Goal: Task Accomplishment & Management: Use online tool/utility

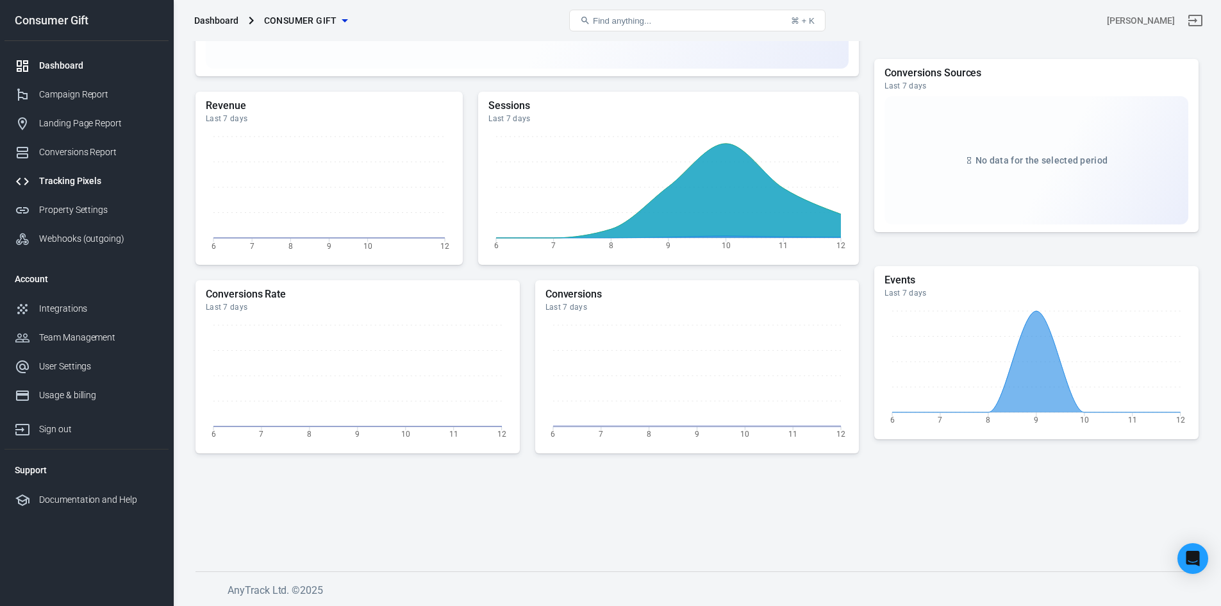
click at [54, 183] on div "Tracking Pixels" at bounding box center [98, 180] width 119 height 13
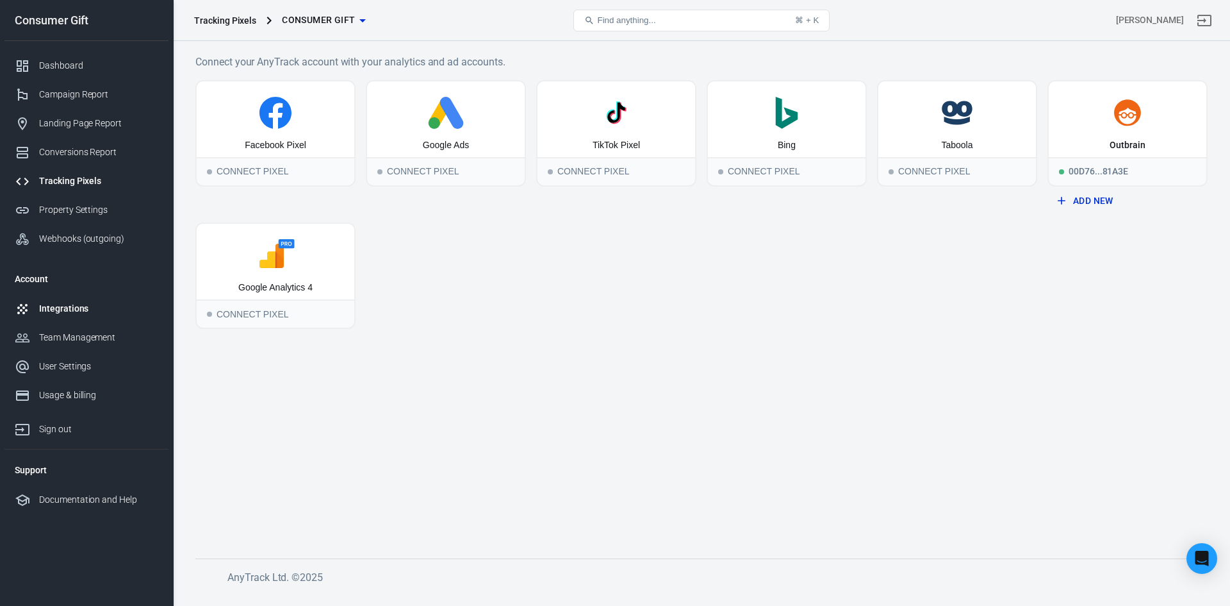
click at [64, 310] on div "Integrations" at bounding box center [98, 308] width 119 height 13
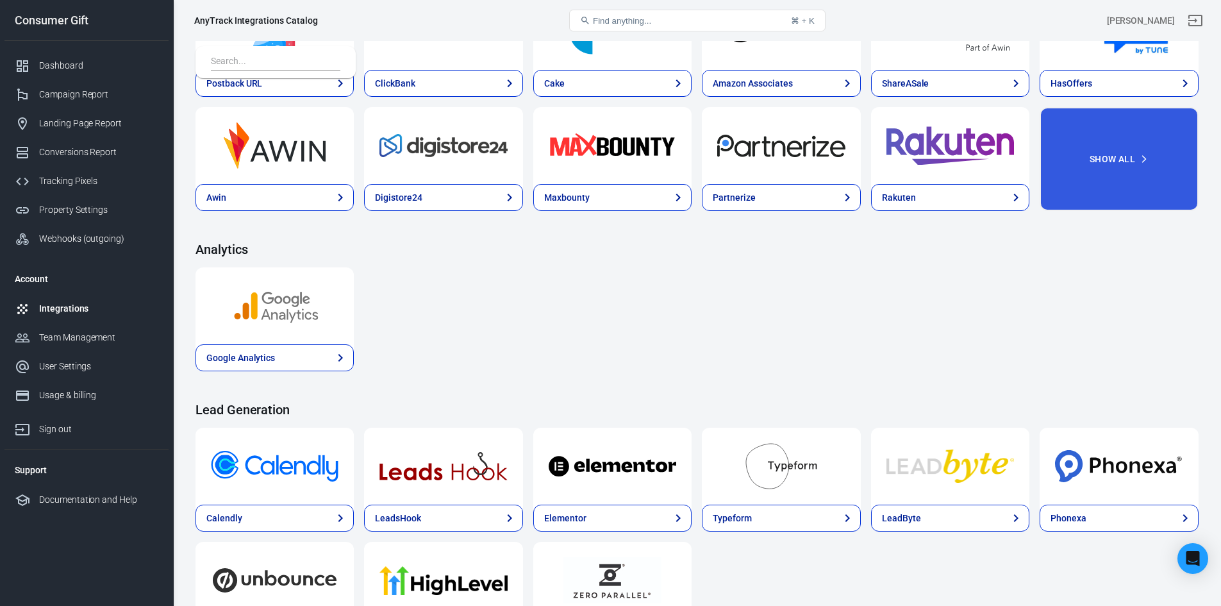
scroll to position [436, 0]
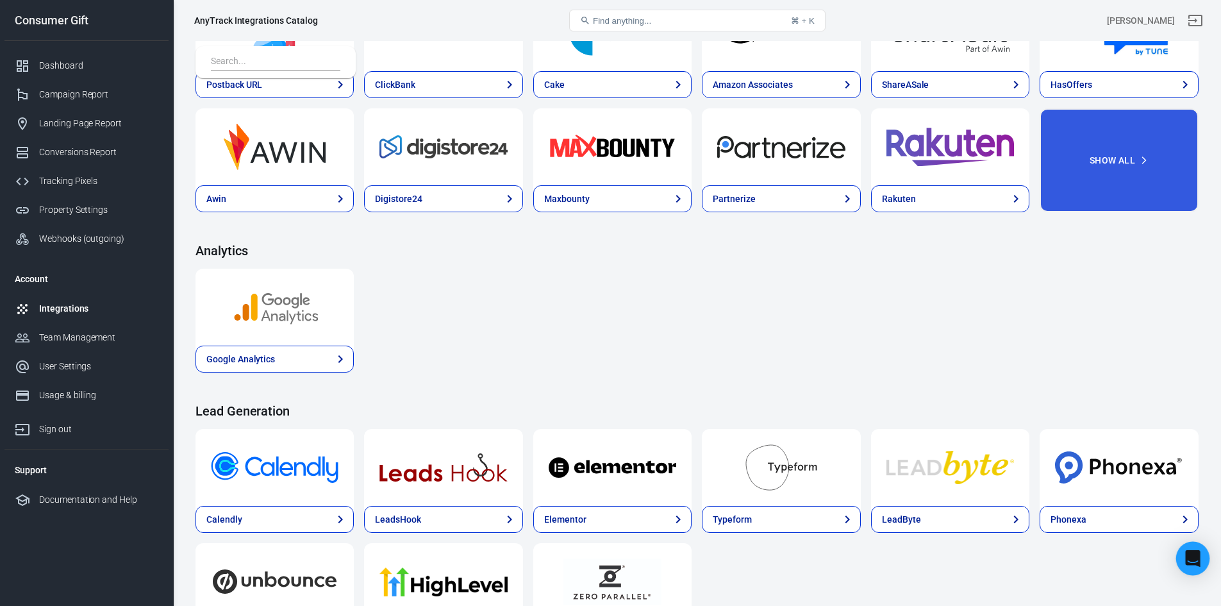
click at [1182, 552] on div "Open Intercom Messenger" at bounding box center [1193, 558] width 34 height 34
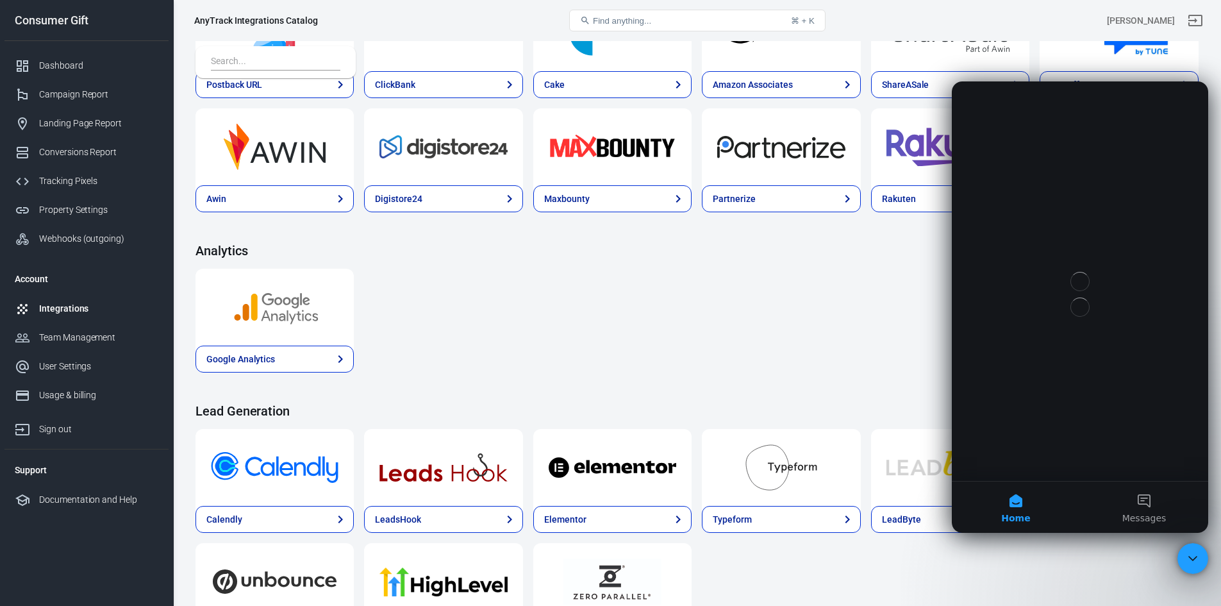
scroll to position [0, 0]
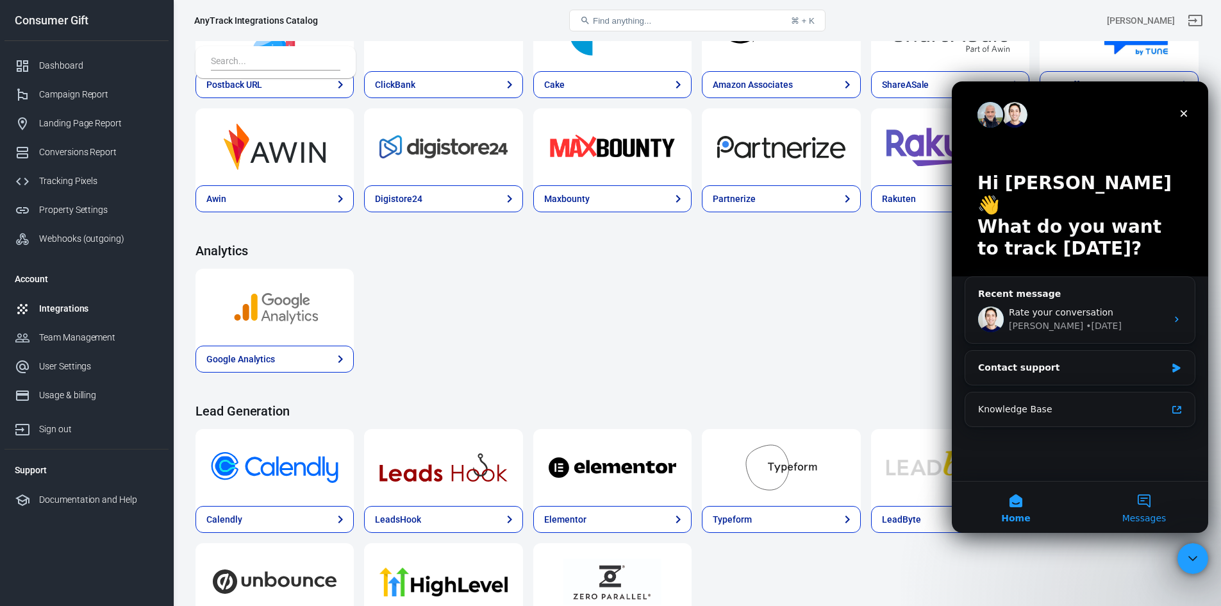
click at [1138, 513] on span "Messages" at bounding box center [1144, 517] width 44 height 9
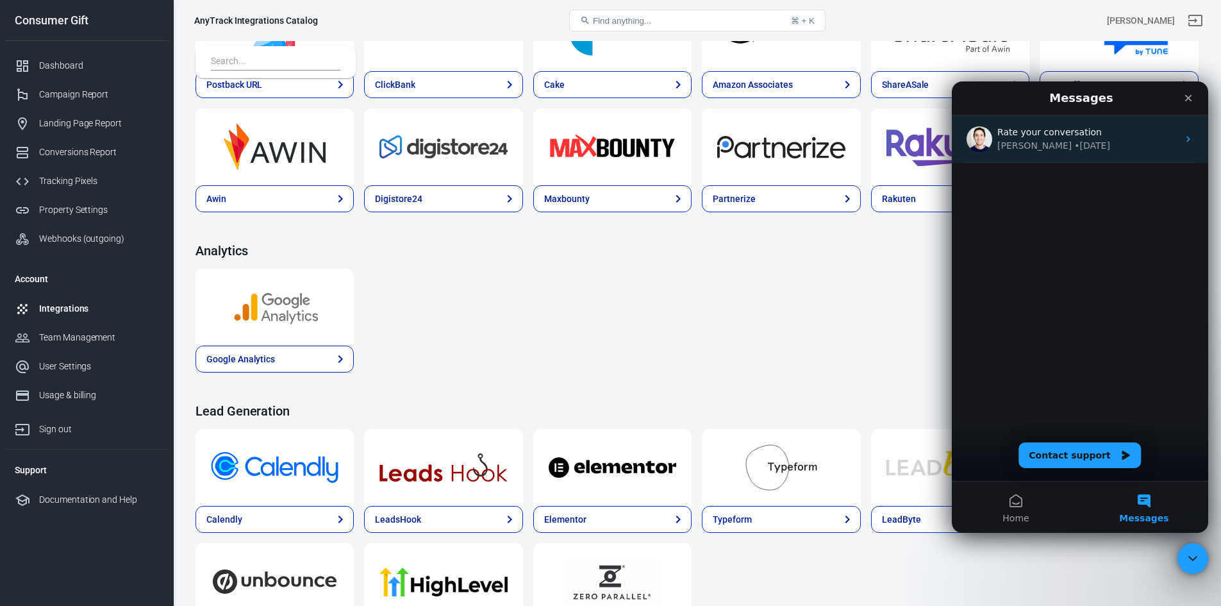
click at [1085, 149] on div "[PERSON_NAME] • [DATE]" at bounding box center [1087, 145] width 181 height 13
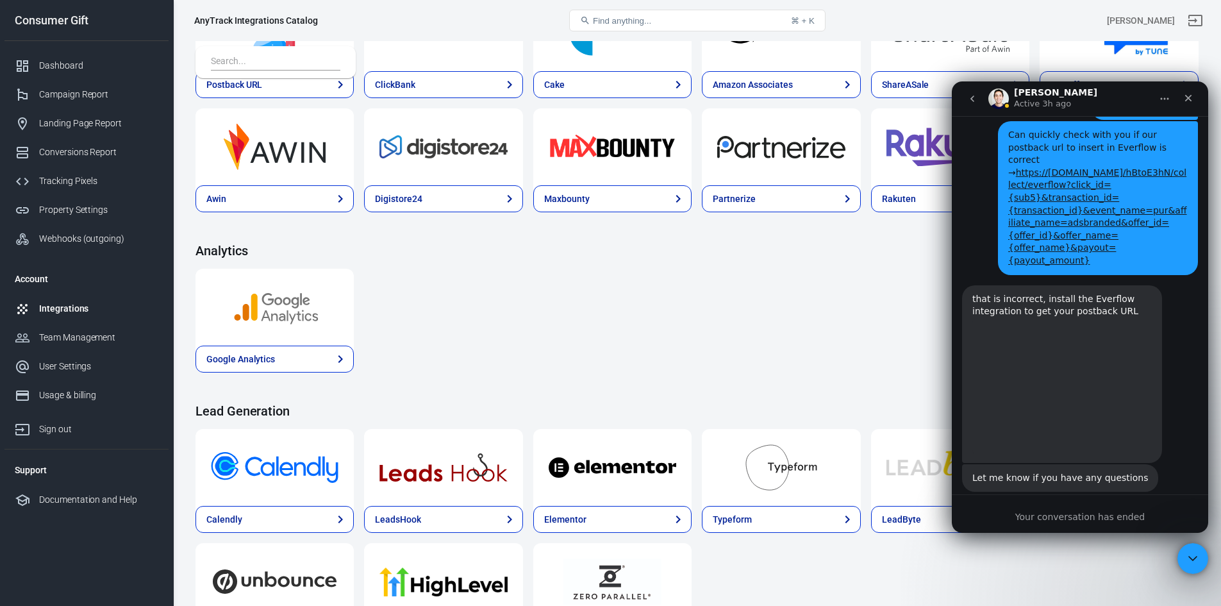
scroll to position [1296, 0]
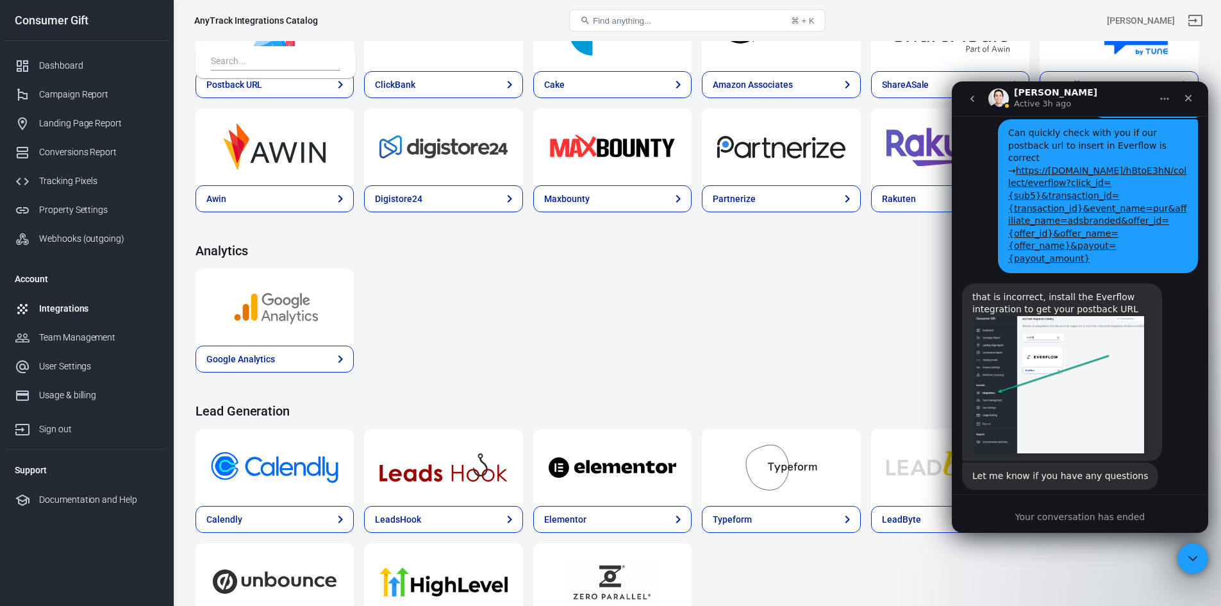
click at [281, 63] on input "text" at bounding box center [273, 62] width 124 height 17
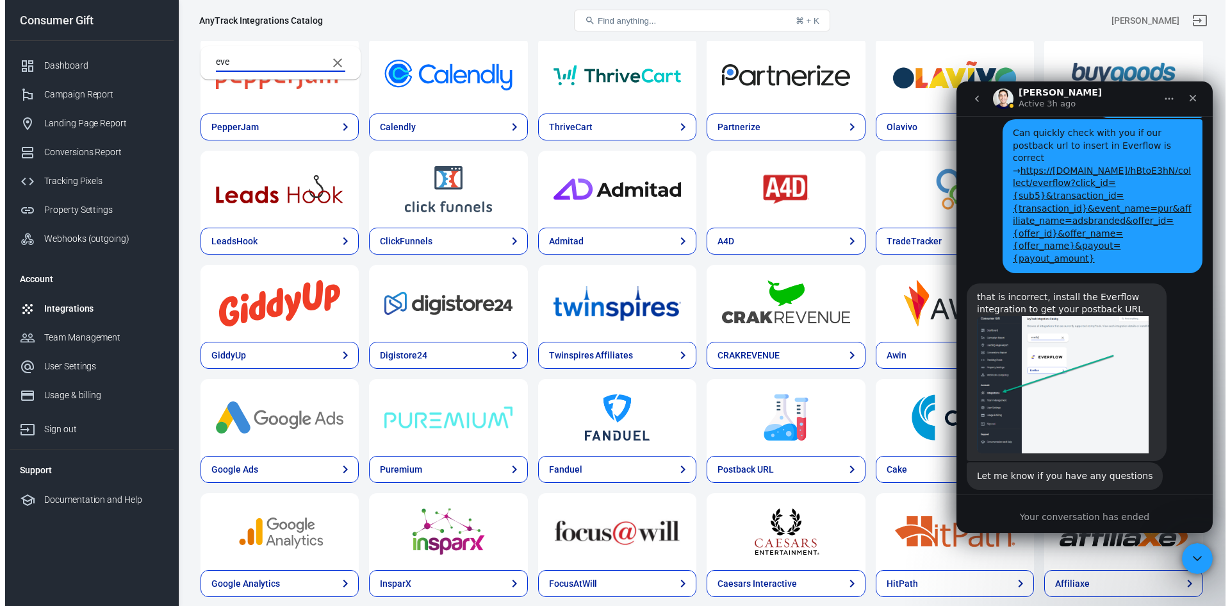
scroll to position [0, 0]
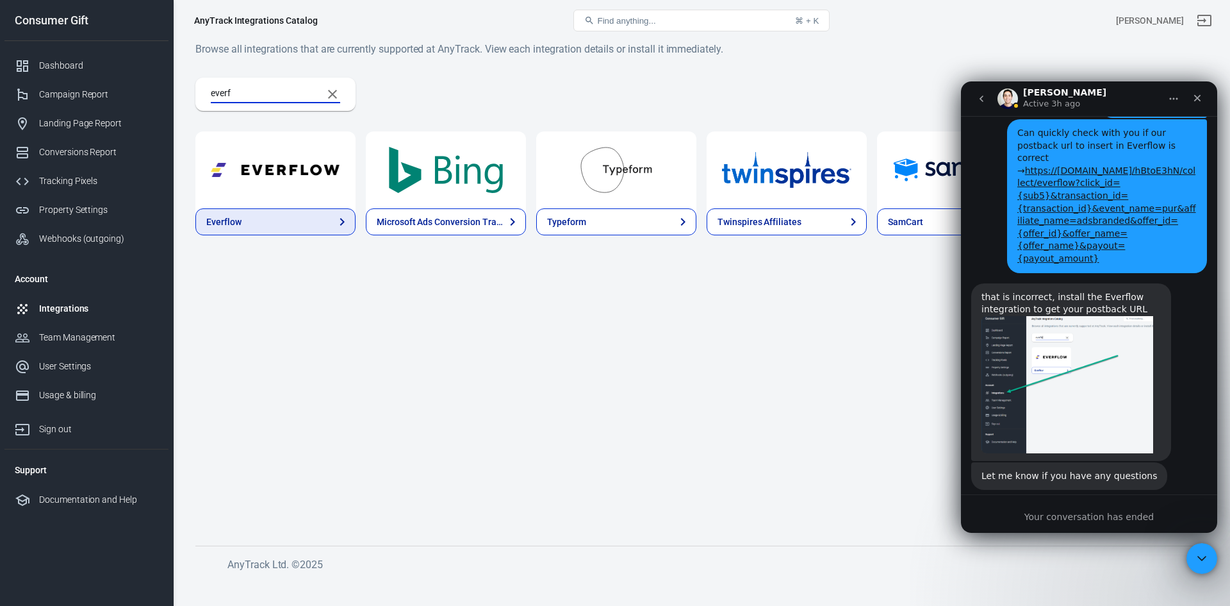
type input "everf"
click at [295, 224] on link "Everflow" at bounding box center [275, 221] width 160 height 27
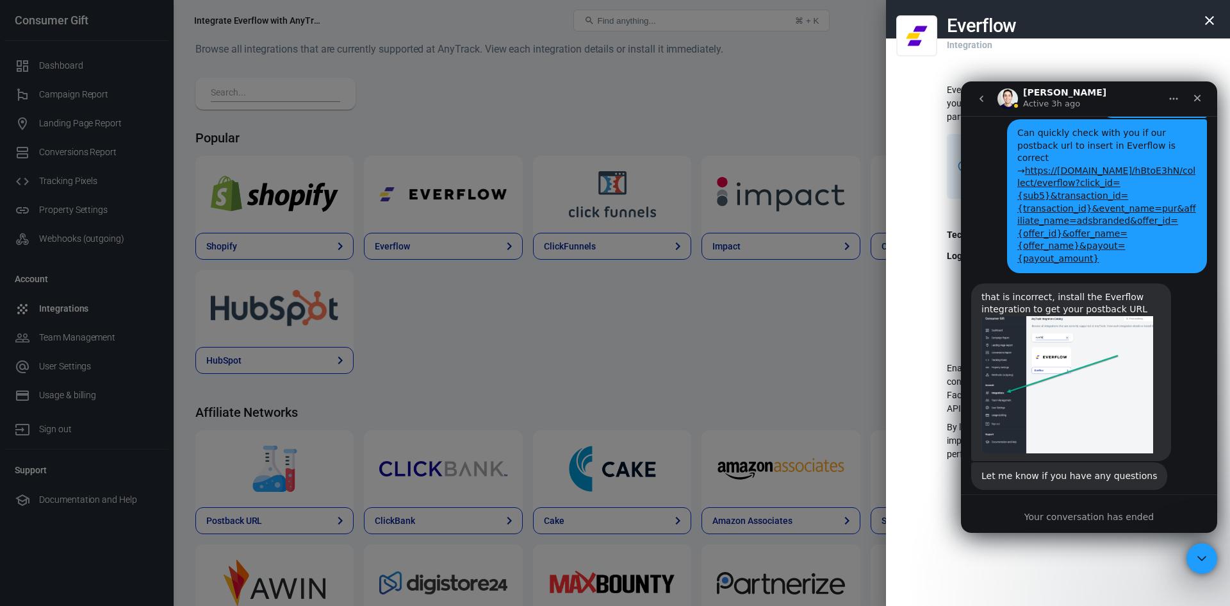
scroll to position [1232, 0]
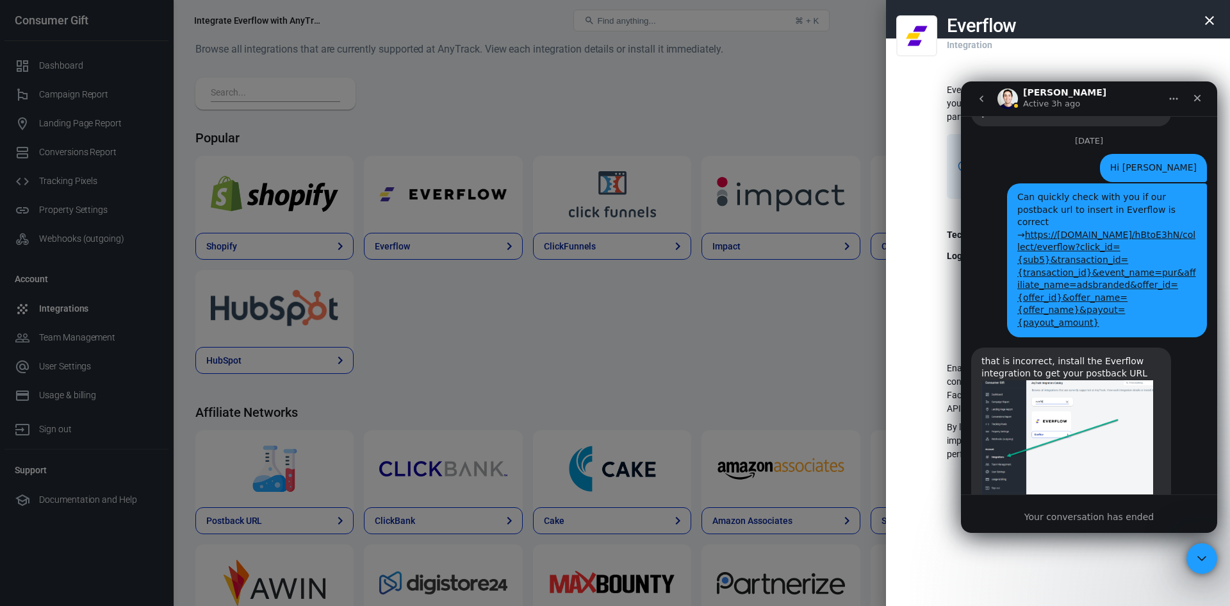
click at [941, 347] on div "Everflow Integration Everflow provides you with an all-in-one platform for mana…" at bounding box center [1058, 303] width 344 height 606
click at [1192, 556] on icon "Close Intercom Messenger" at bounding box center [1199, 556] width 15 height 15
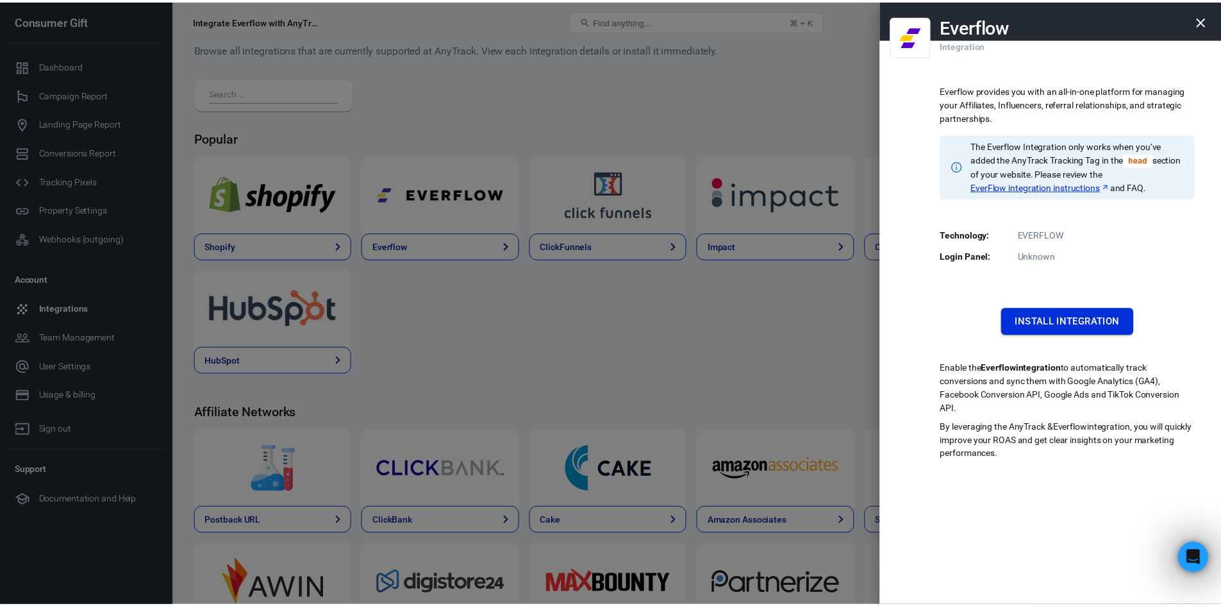
scroll to position [1296, 0]
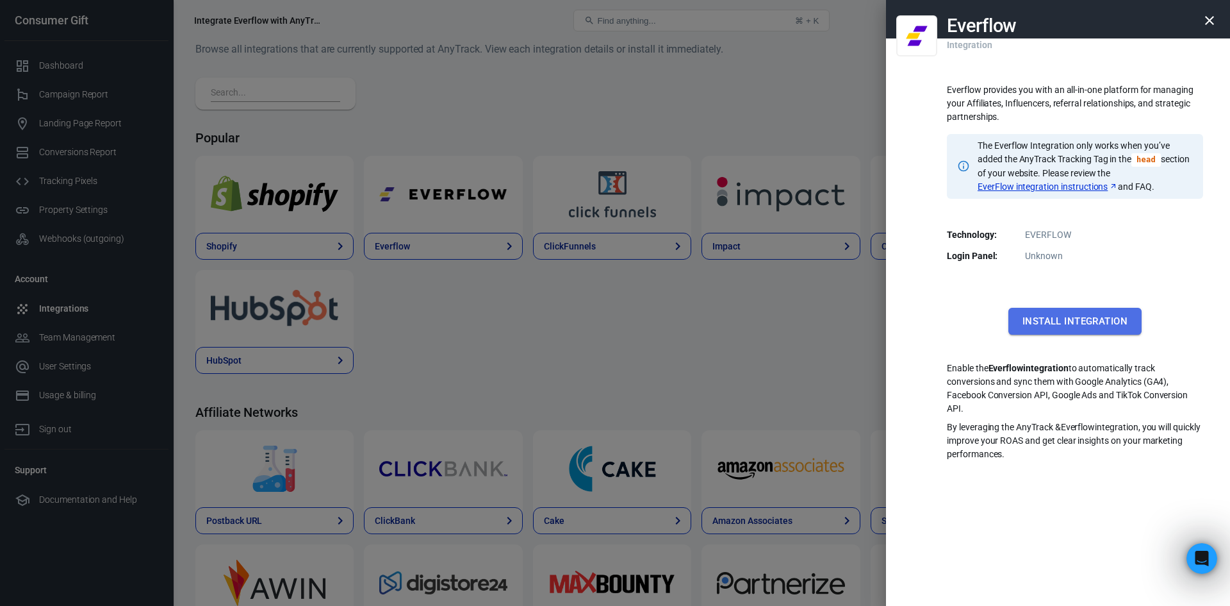
click at [1087, 324] on button "Install Integration" at bounding box center [1075, 321] width 133 height 27
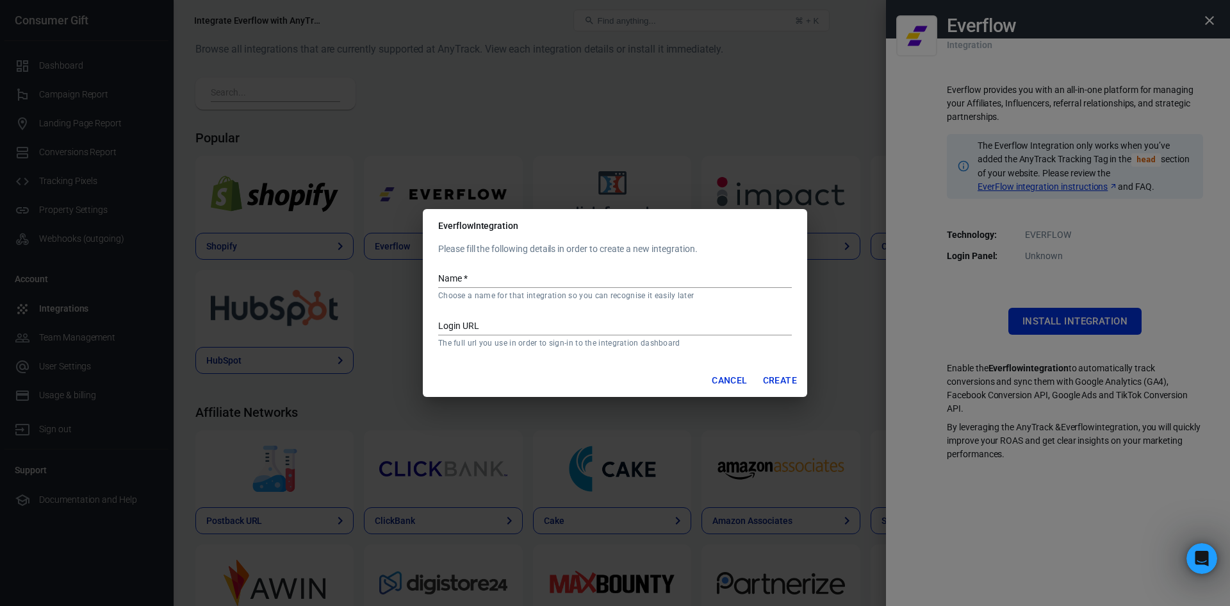
click at [715, 379] on button "Cancel" at bounding box center [729, 380] width 45 height 24
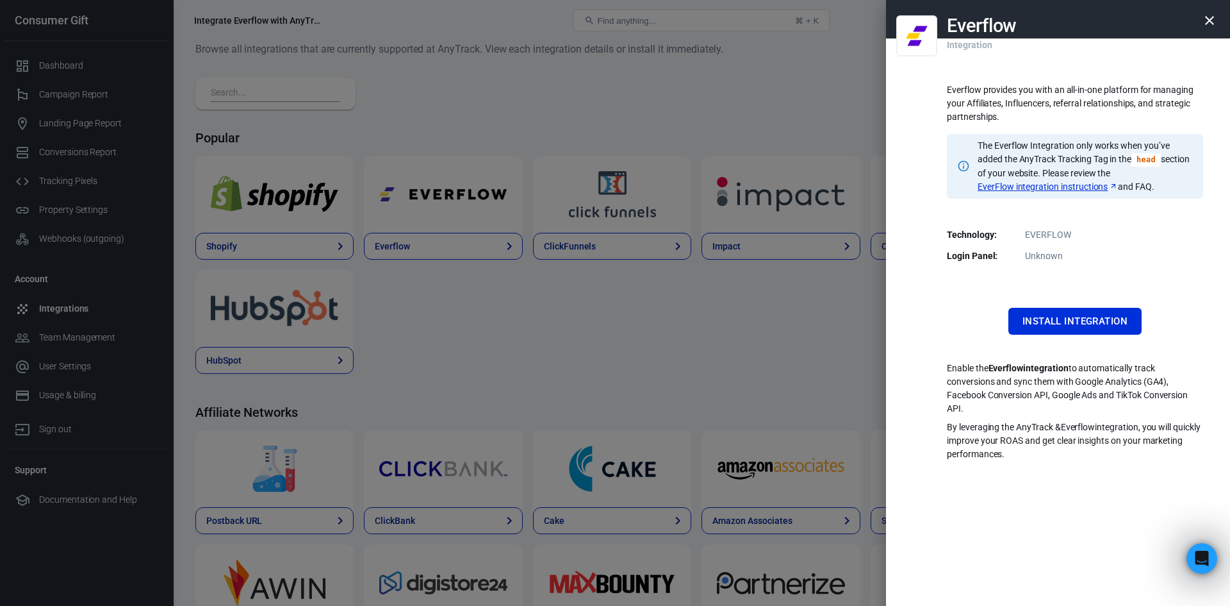
click at [1012, 192] on link "EverFlow integration instructions" at bounding box center [1048, 186] width 140 height 13
click at [1089, 313] on button "Install Integration" at bounding box center [1075, 321] width 133 height 27
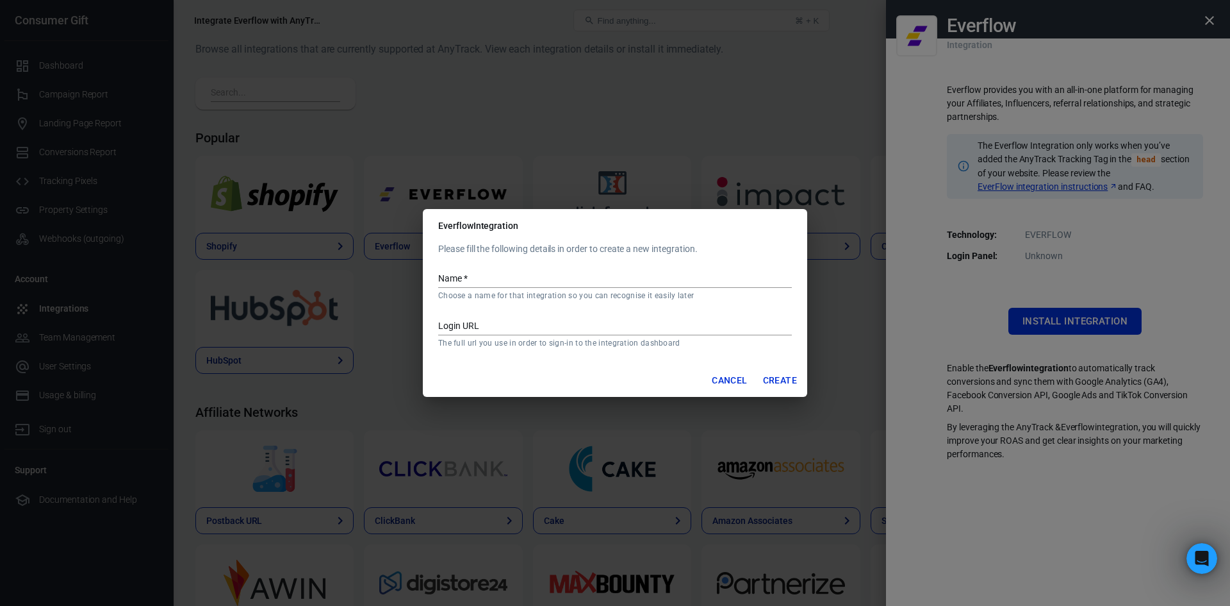
click at [483, 275] on input "Name   *" at bounding box center [615, 279] width 354 height 17
type input "E"
type input "Everflow - AdsBranded"
click at [512, 319] on input "Login URL" at bounding box center [615, 326] width 354 height 17
click at [549, 315] on div "Login URL The full url you use in order to sign-in to the integration dashboard" at bounding box center [615, 328] width 354 height 40
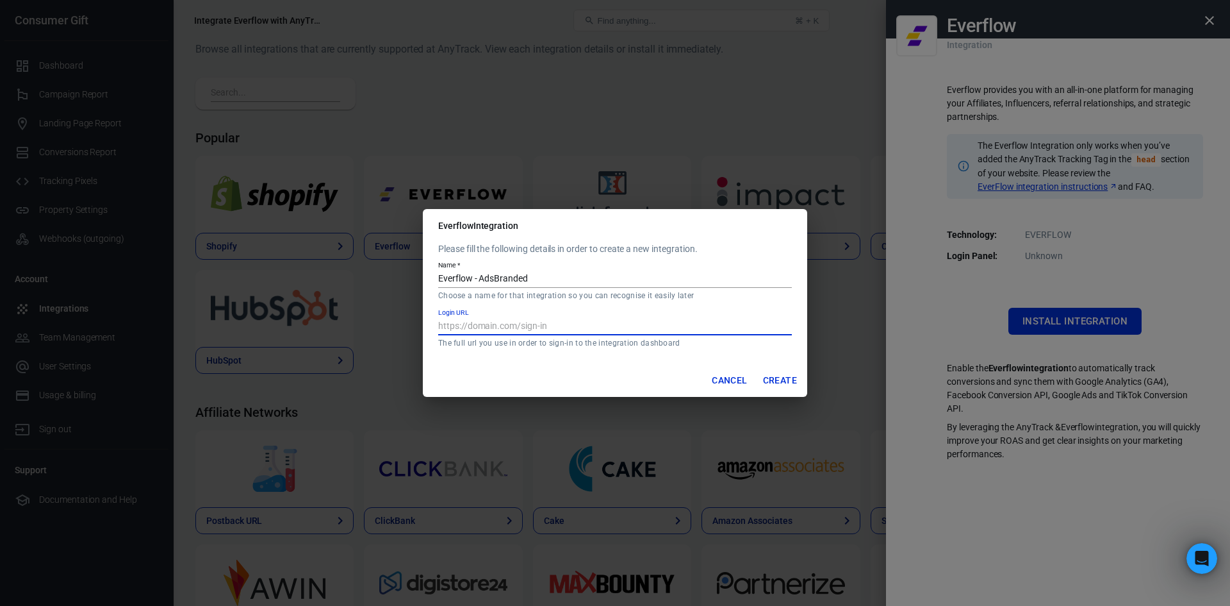
click at [553, 327] on input "Login URL" at bounding box center [615, 326] width 354 height 17
paste input "[URL][DOMAIN_NAME]?"
type input "[URL][DOMAIN_NAME]?"
click at [777, 384] on button "Create" at bounding box center [780, 380] width 44 height 24
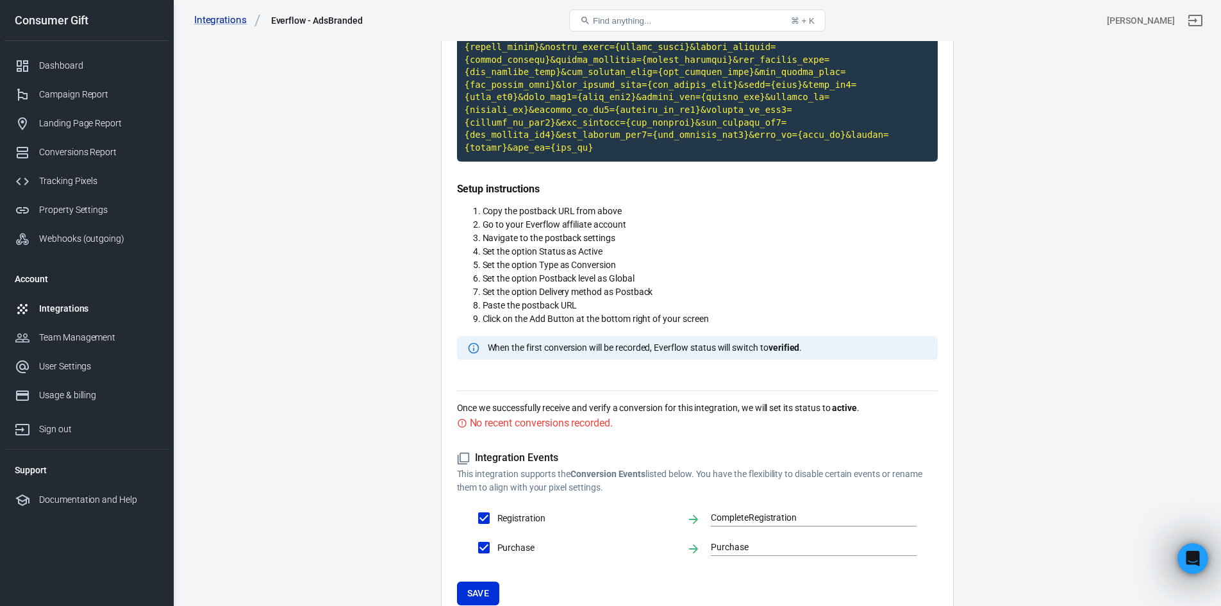
scroll to position [357, 0]
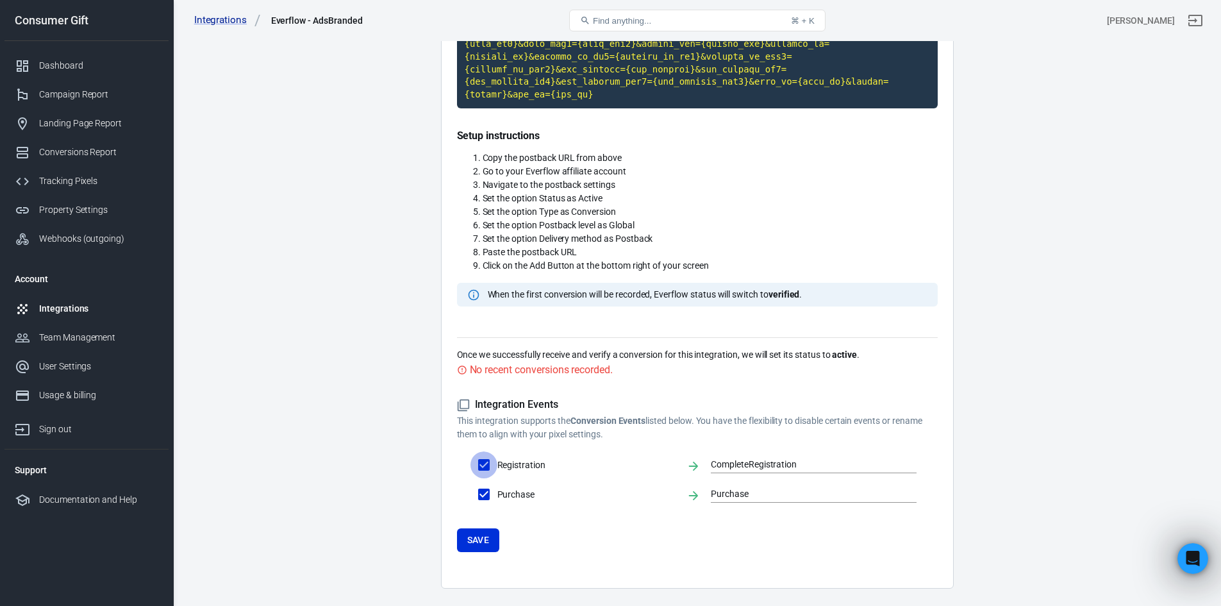
click at [486, 451] on input "Registration" at bounding box center [483, 464] width 27 height 27
checkbox input "false"
click at [485, 528] on button "Save" at bounding box center [478, 540] width 43 height 24
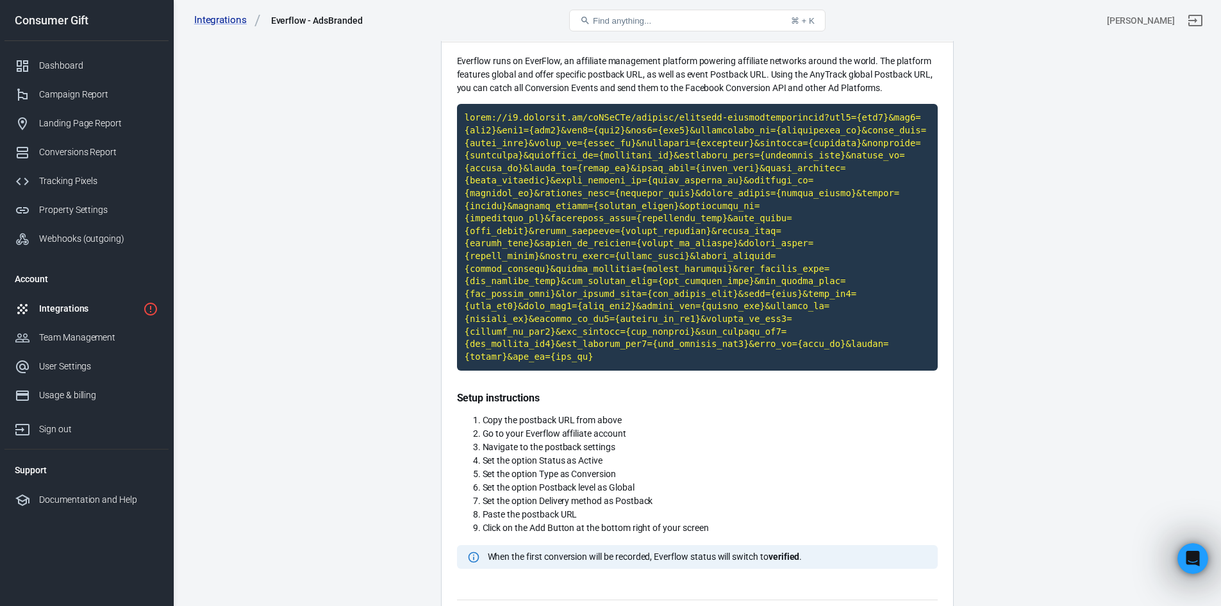
scroll to position [0, 0]
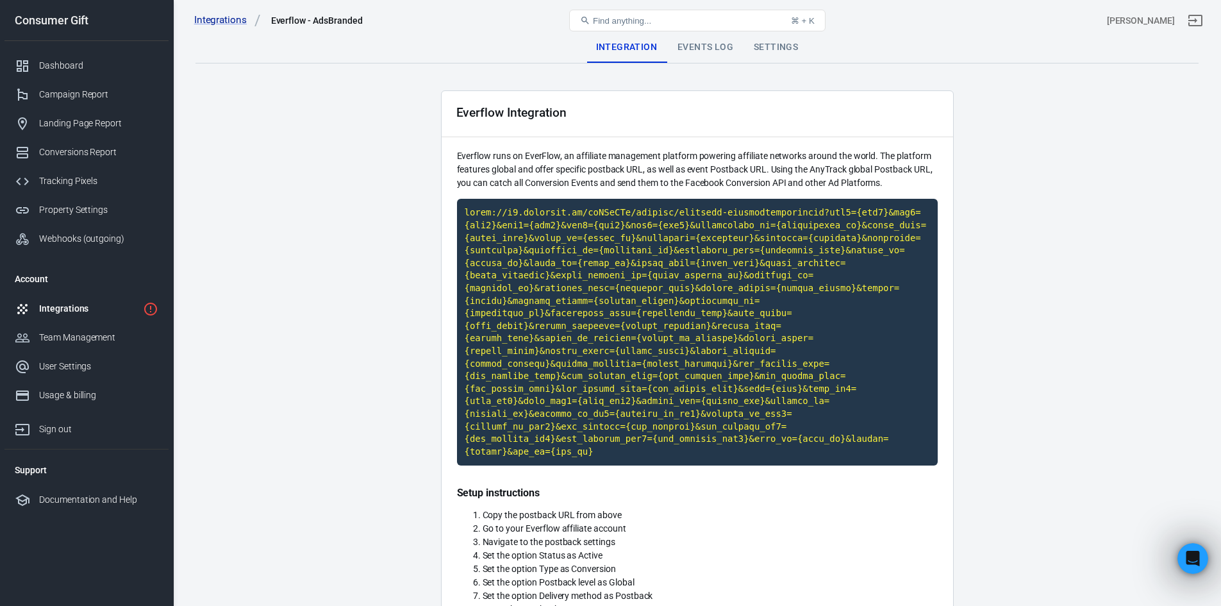
click at [705, 44] on div "Events Log" at bounding box center [705, 47] width 76 height 31
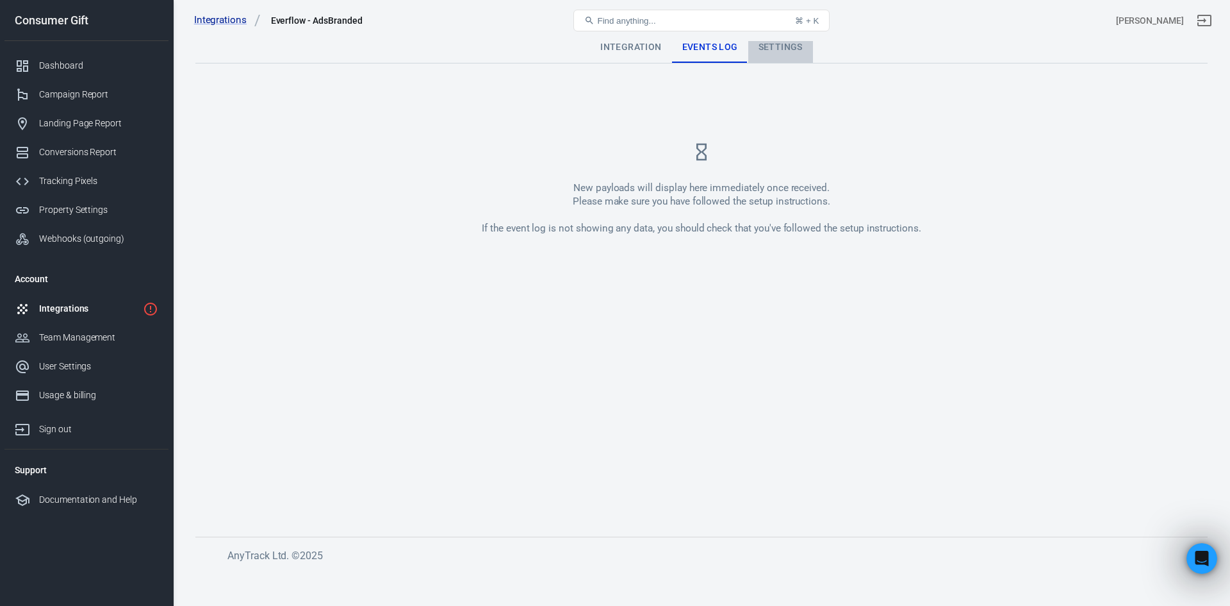
click at [777, 49] on div "Settings" at bounding box center [780, 47] width 65 height 31
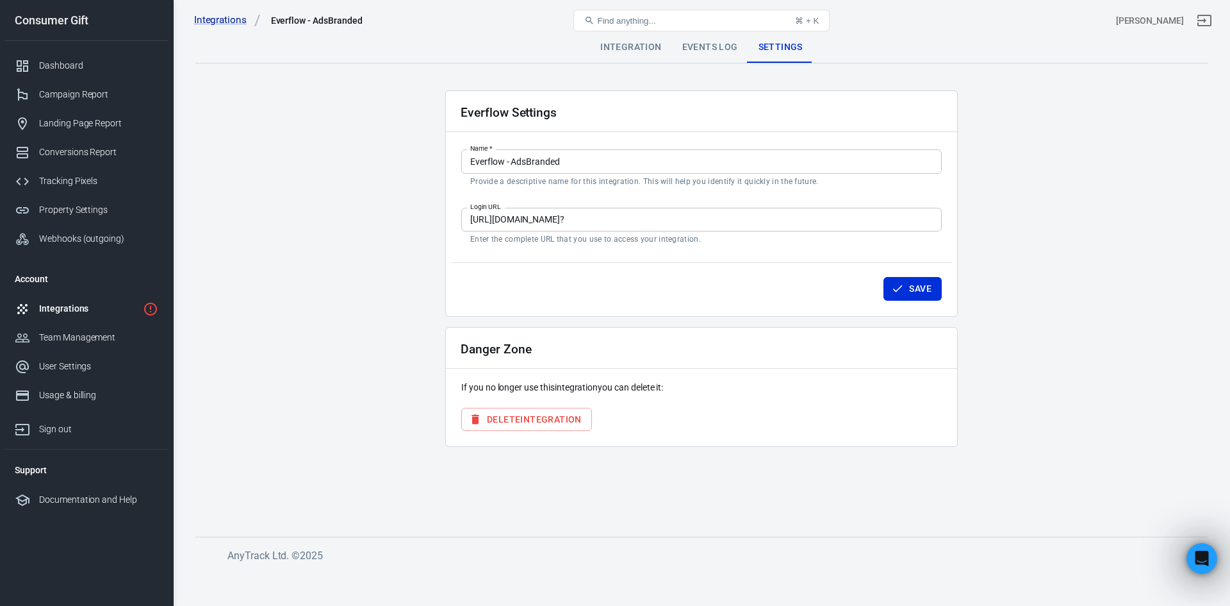
click at [604, 50] on div "Integration" at bounding box center [630, 47] width 81 height 31
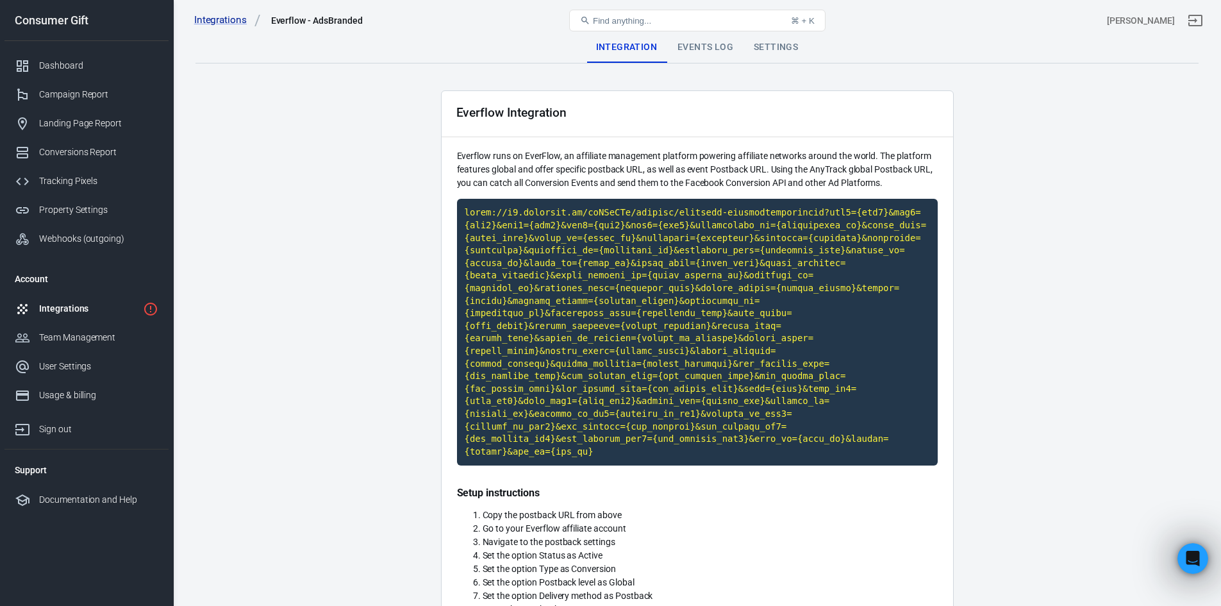
click at [1035, 119] on main "Integration Events Log Settings Everflow Integration Everflow runs on EverFlow,…" at bounding box center [696, 488] width 1003 height 913
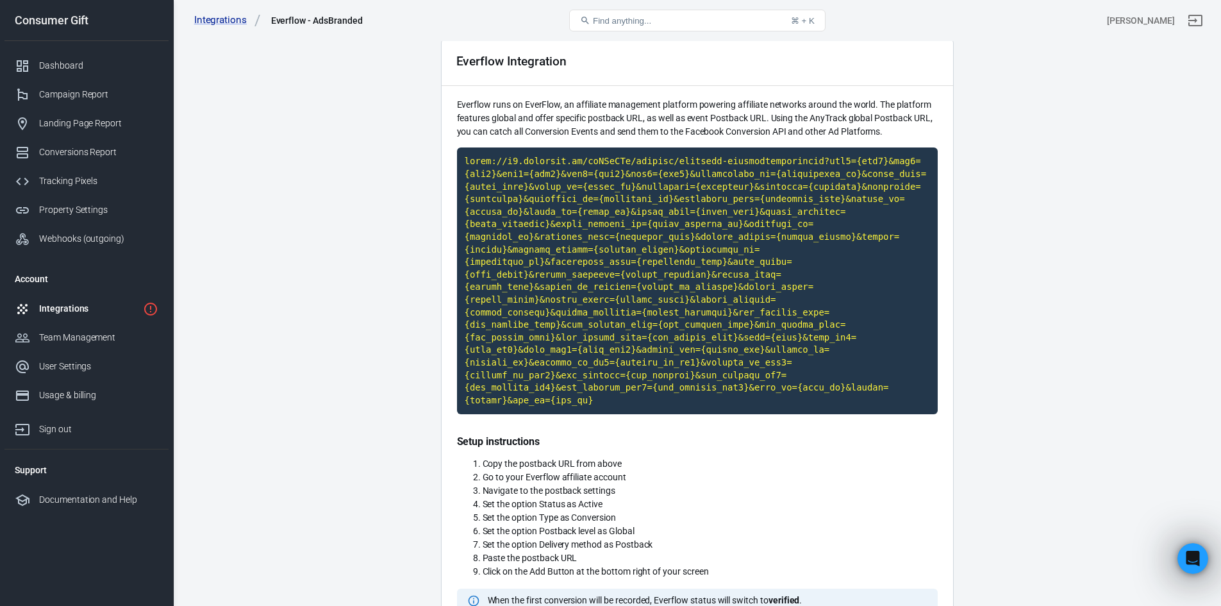
scroll to position [51, 0]
click at [103, 309] on div "Integrations" at bounding box center [88, 308] width 99 height 13
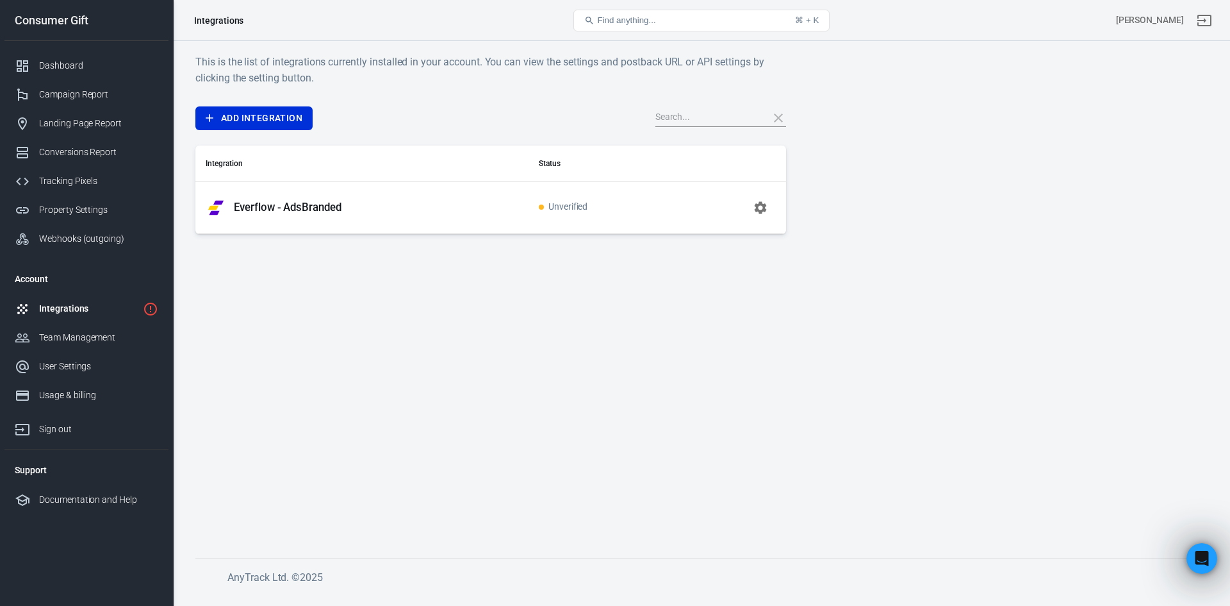
click at [759, 207] on icon "button" at bounding box center [760, 207] width 15 height 15
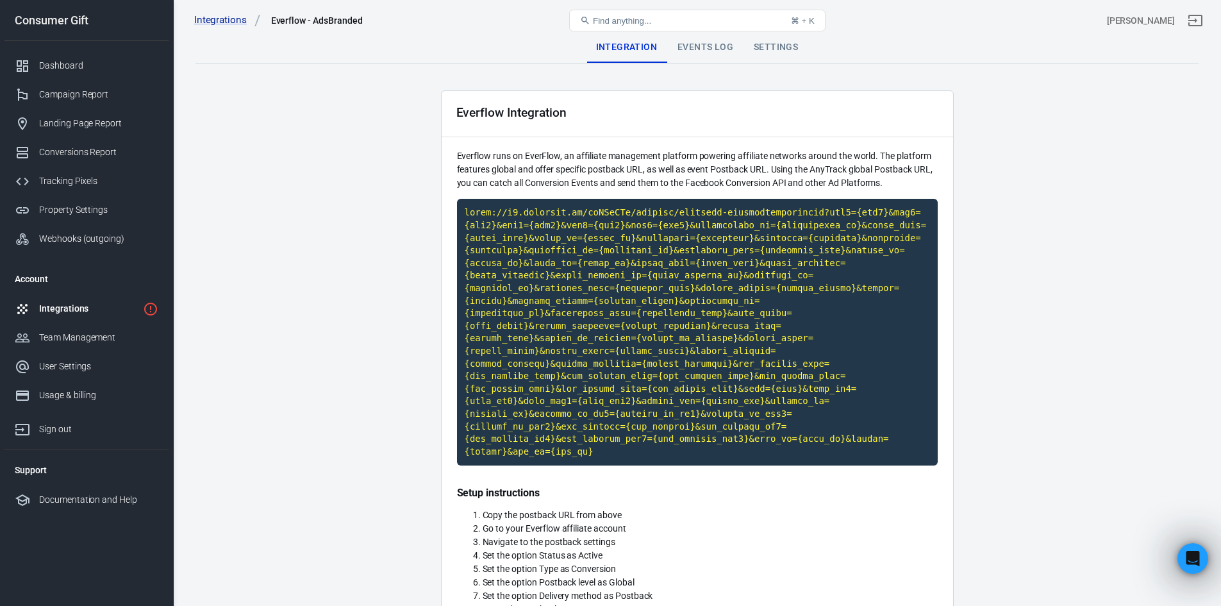
click at [39, 312] on div "Integrations" at bounding box center [88, 308] width 99 height 13
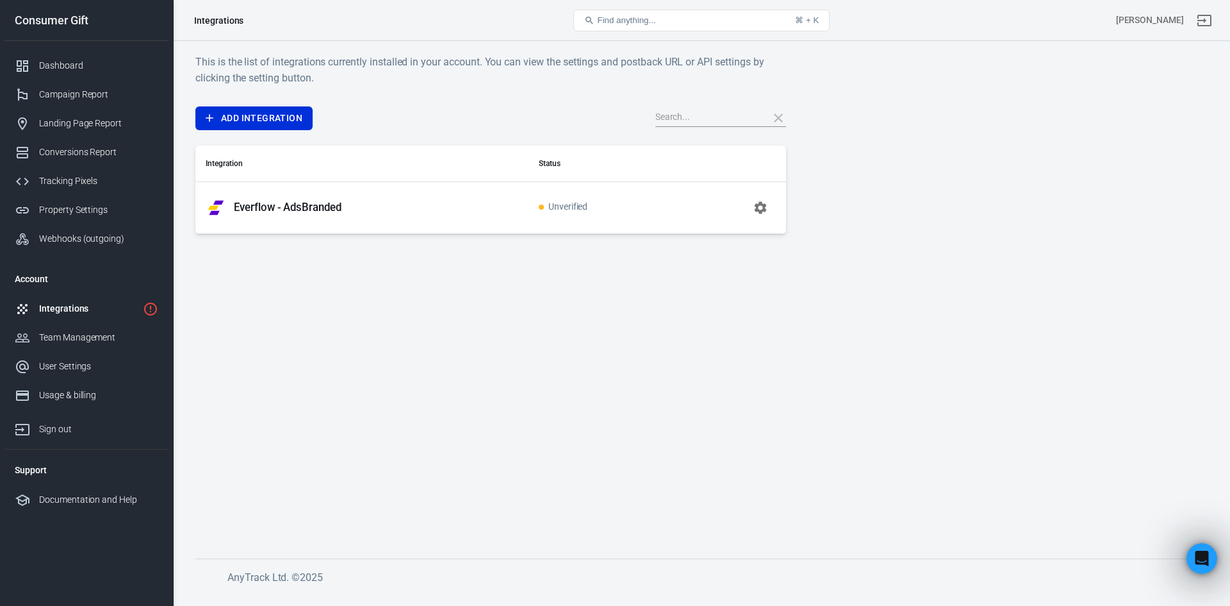
click at [403, 252] on main "This is the list of integrations currently installed in your account. You can v…" at bounding box center [701, 296] width 1012 height 484
click at [1208, 565] on div "Open Intercom Messenger" at bounding box center [1200, 556] width 42 height 42
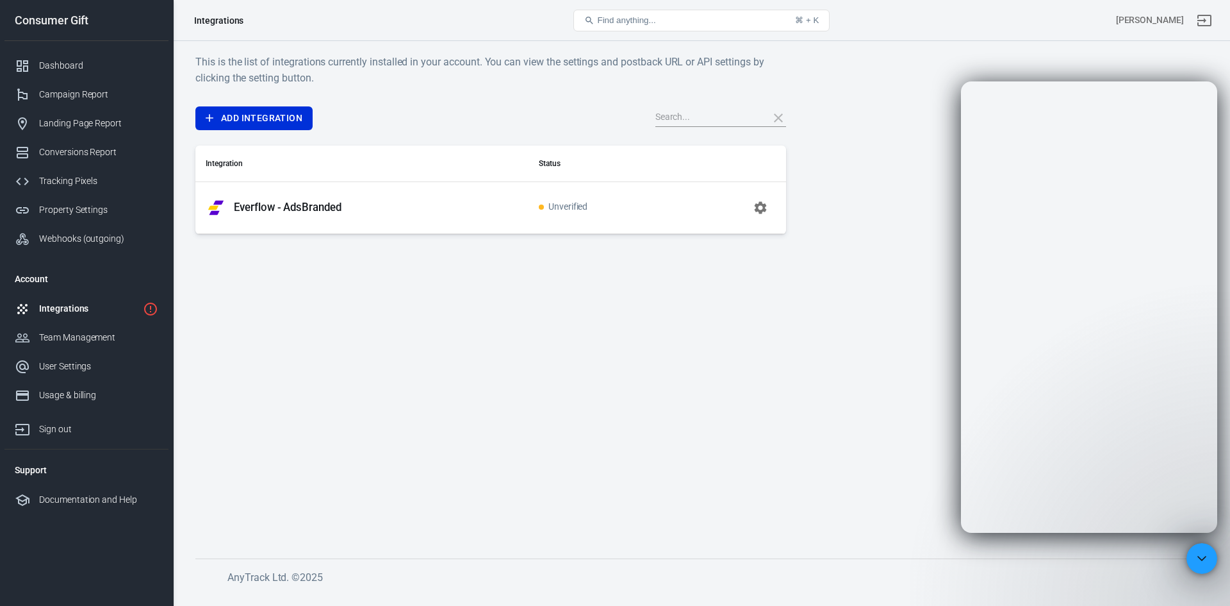
scroll to position [1296, 0]
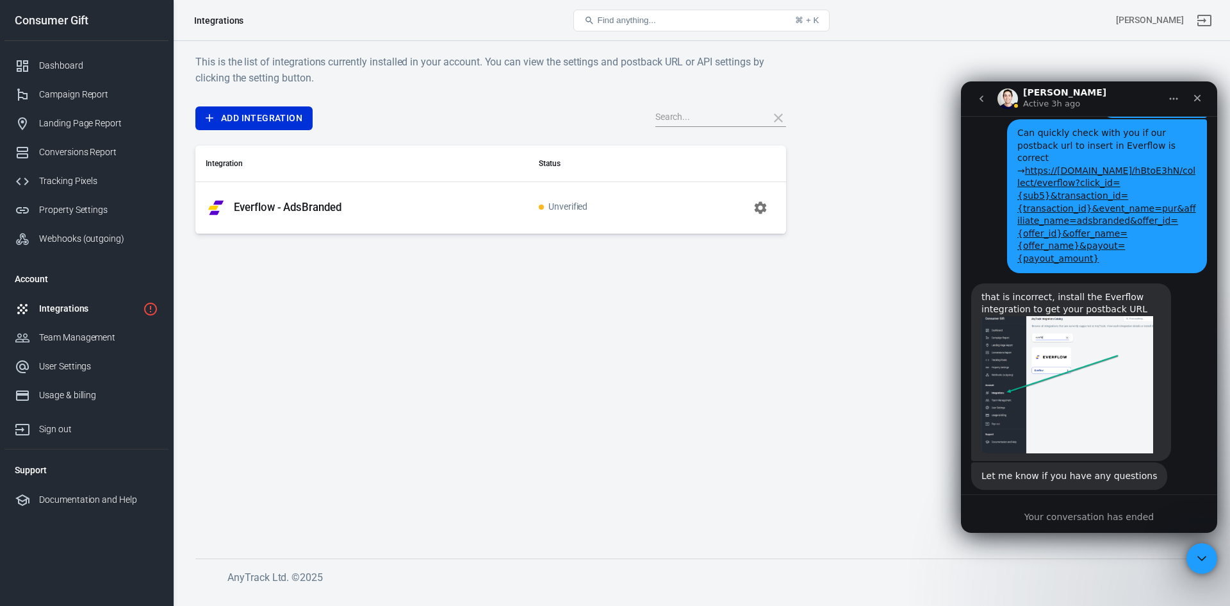
click at [976, 97] on button "go back" at bounding box center [981, 99] width 24 height 24
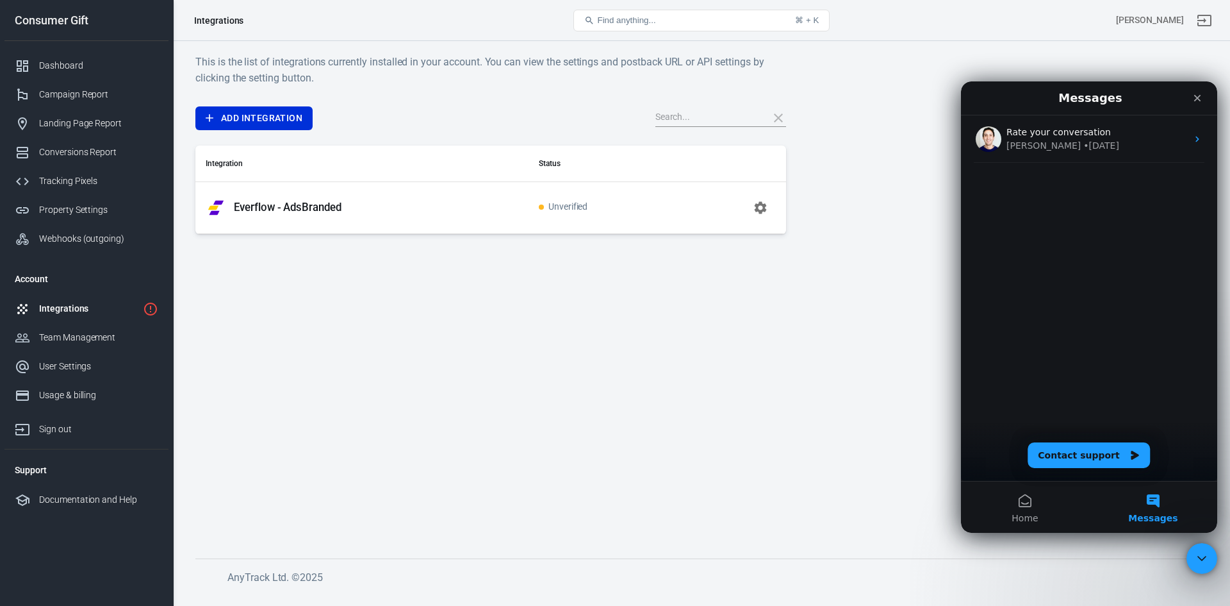
scroll to position [0, 0]
click at [1093, 445] on button "Contact support" at bounding box center [1089, 455] width 122 height 26
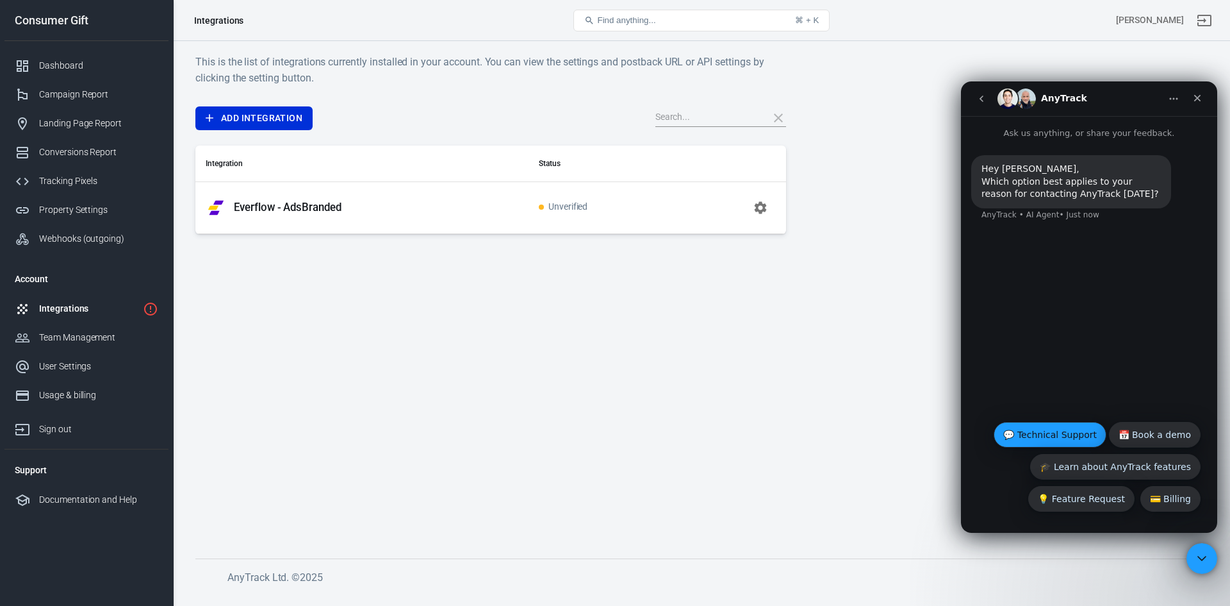
click at [1036, 427] on button "💬 Technical Support" at bounding box center [1050, 435] width 113 height 26
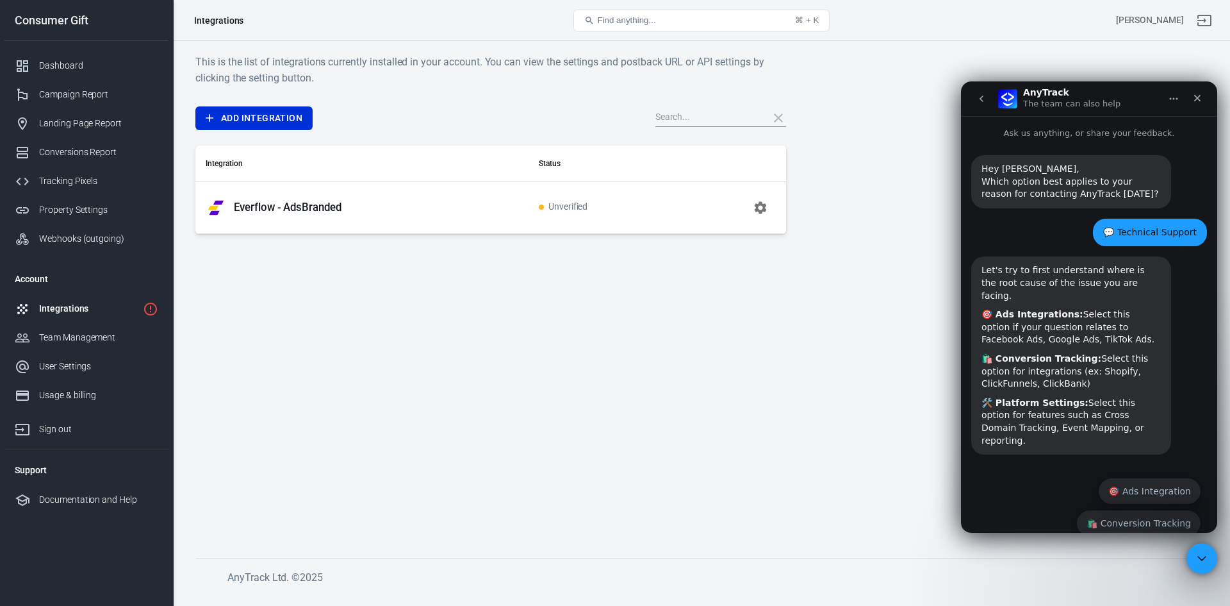
scroll to position [31, 0]
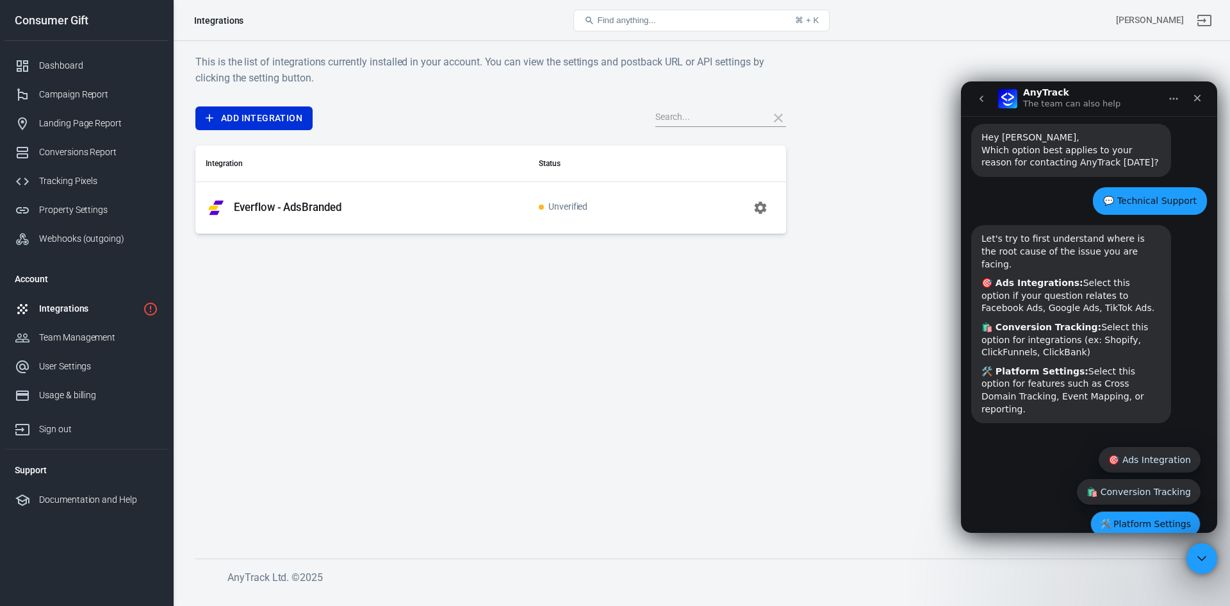
click at [1136, 511] on button "🛠️ Platform Settings" at bounding box center [1146, 524] width 110 height 26
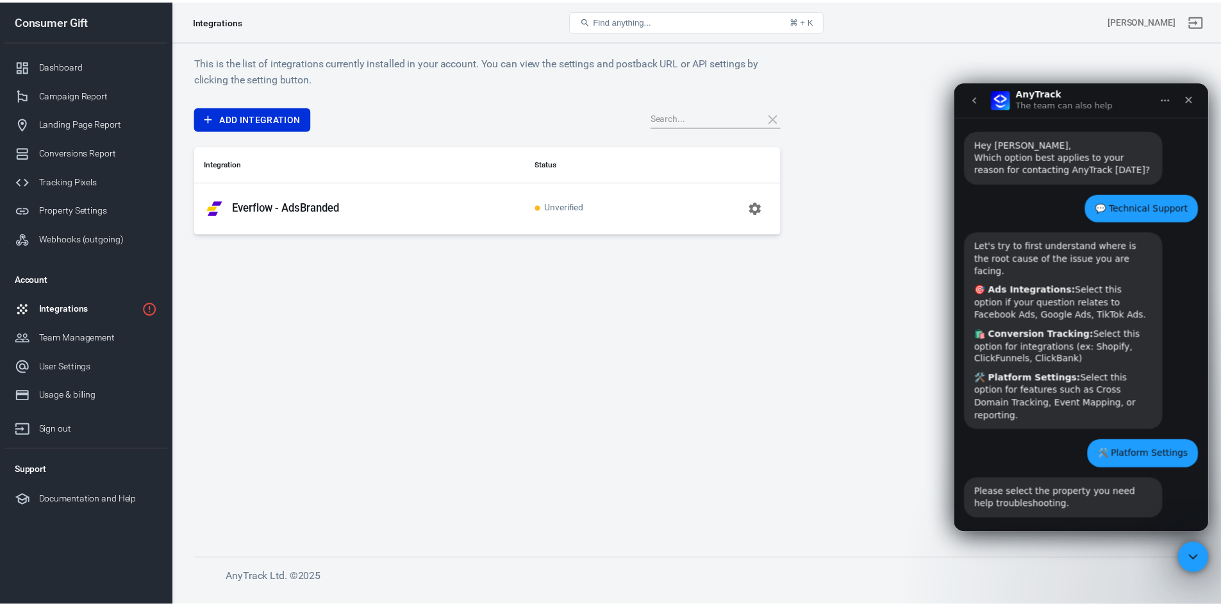
scroll to position [58, 0]
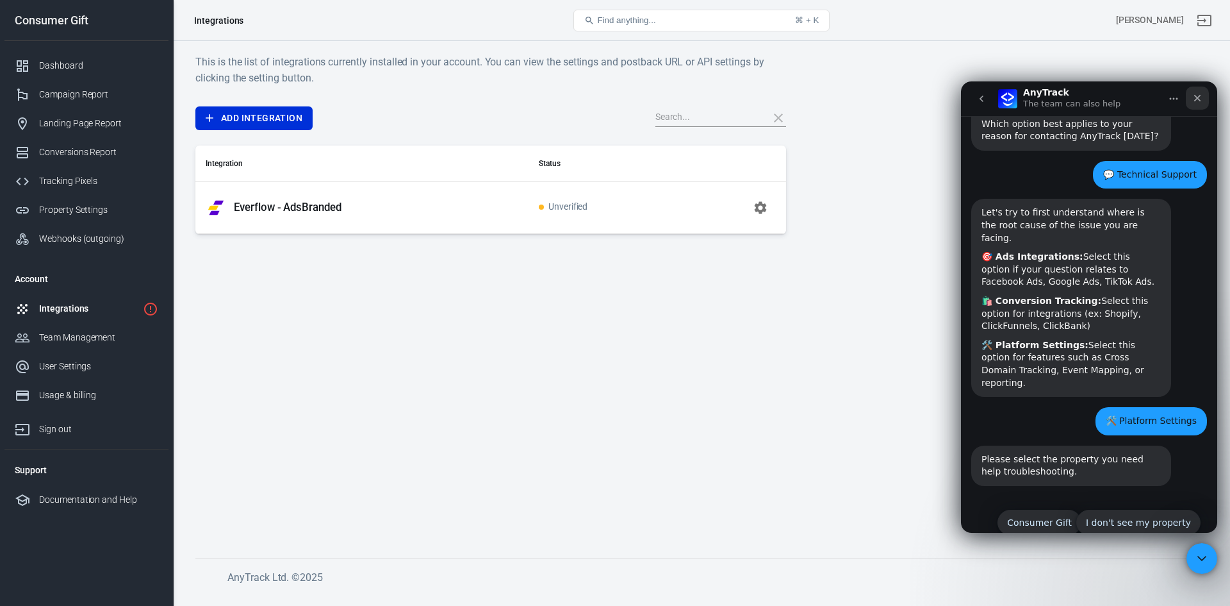
click at [1196, 97] on icon "Close" at bounding box center [1197, 98] width 7 height 7
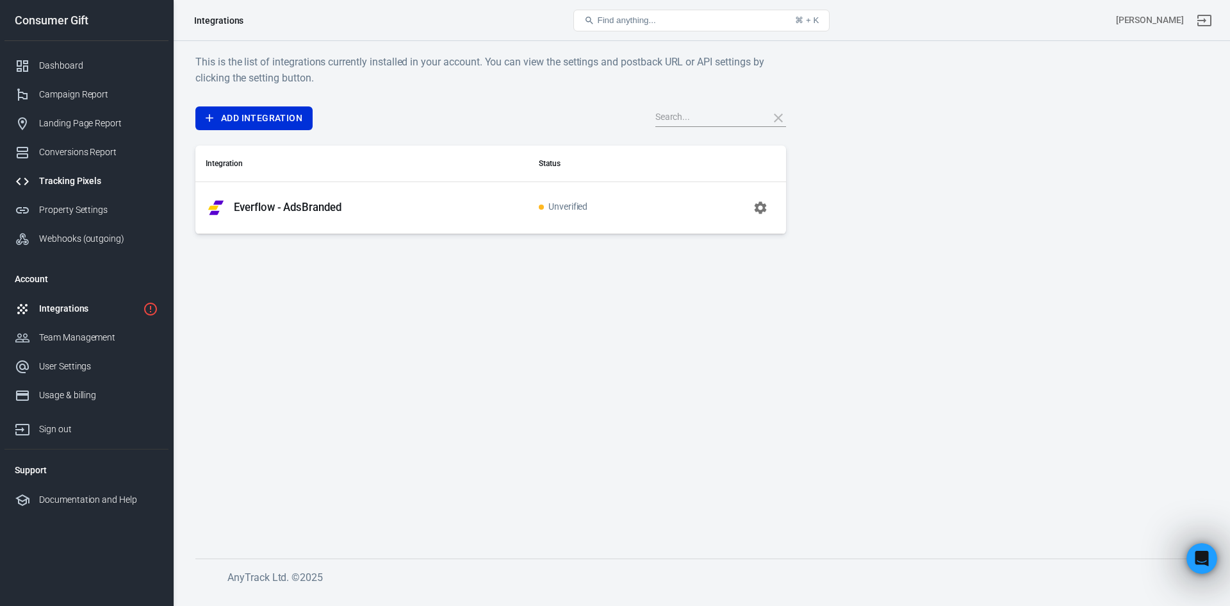
click at [53, 183] on div "Tracking Pixels" at bounding box center [98, 180] width 119 height 13
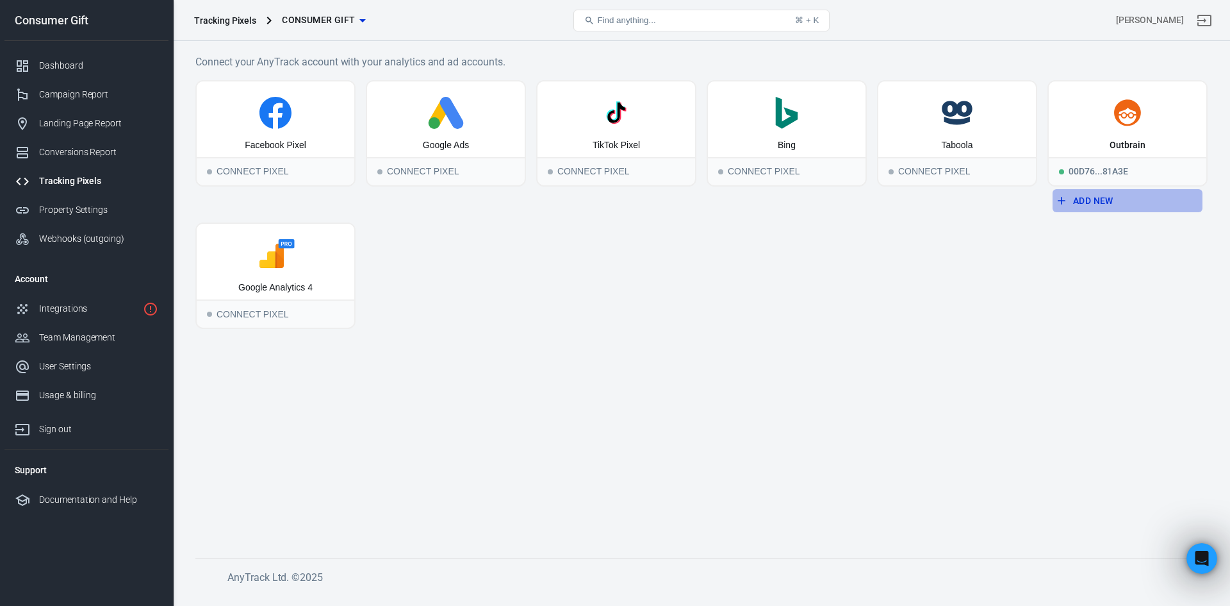
click at [1077, 203] on button "Add New" at bounding box center [1128, 201] width 150 height 24
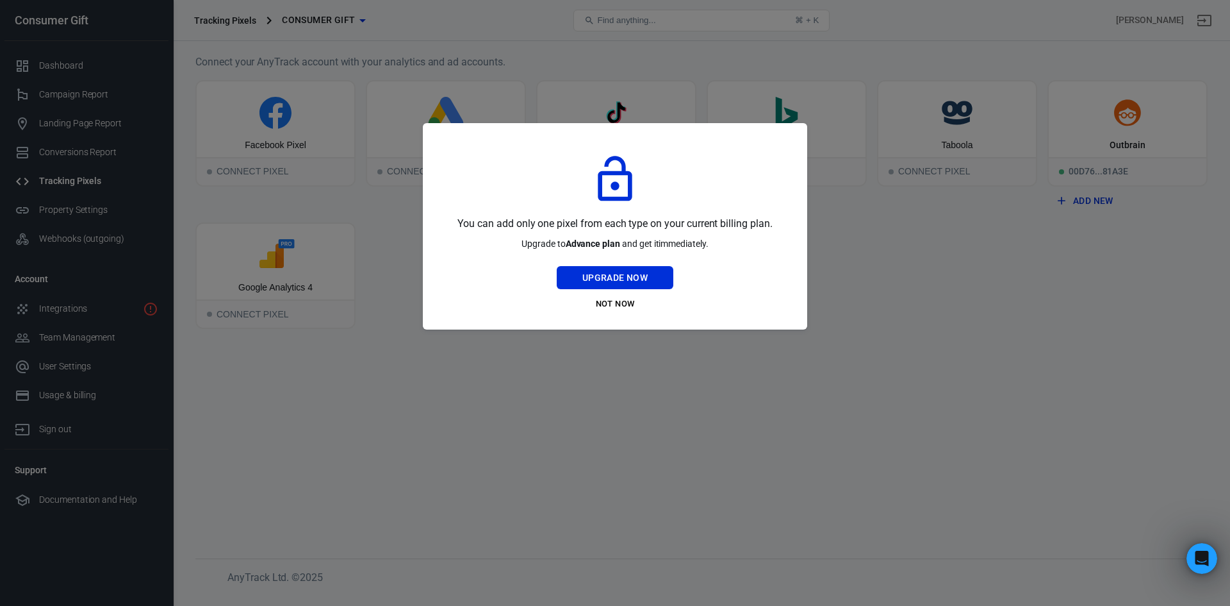
click at [907, 311] on div at bounding box center [615, 303] width 1230 height 606
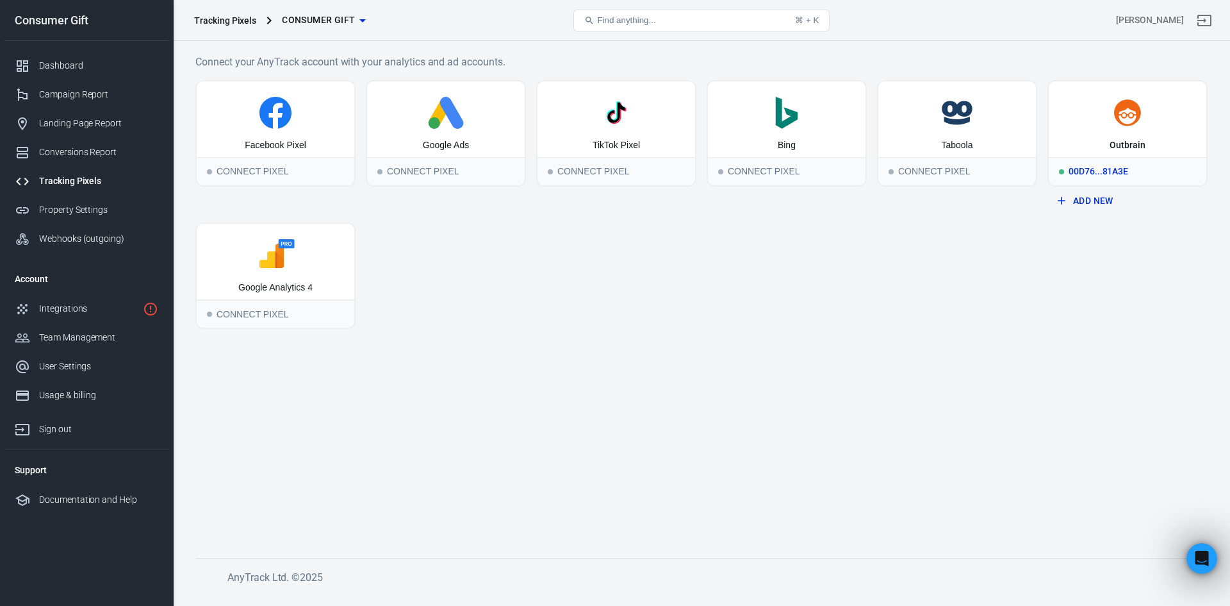
click at [1124, 166] on div "00d76...81a3e" at bounding box center [1128, 171] width 158 height 28
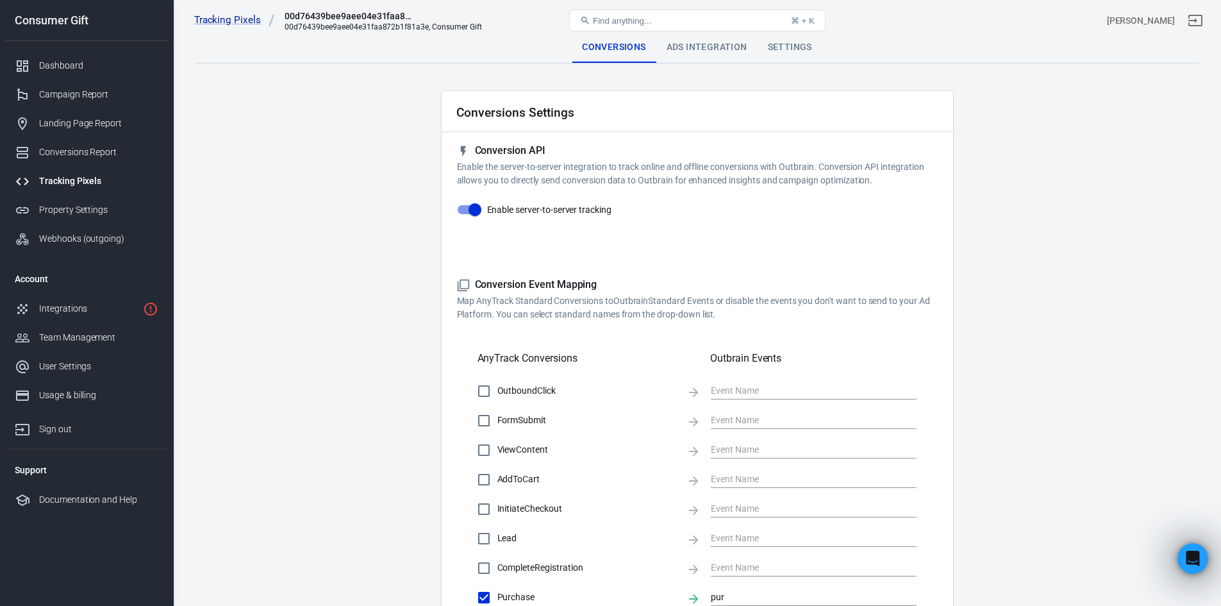
click at [788, 53] on div "Settings" at bounding box center [789, 47] width 65 height 31
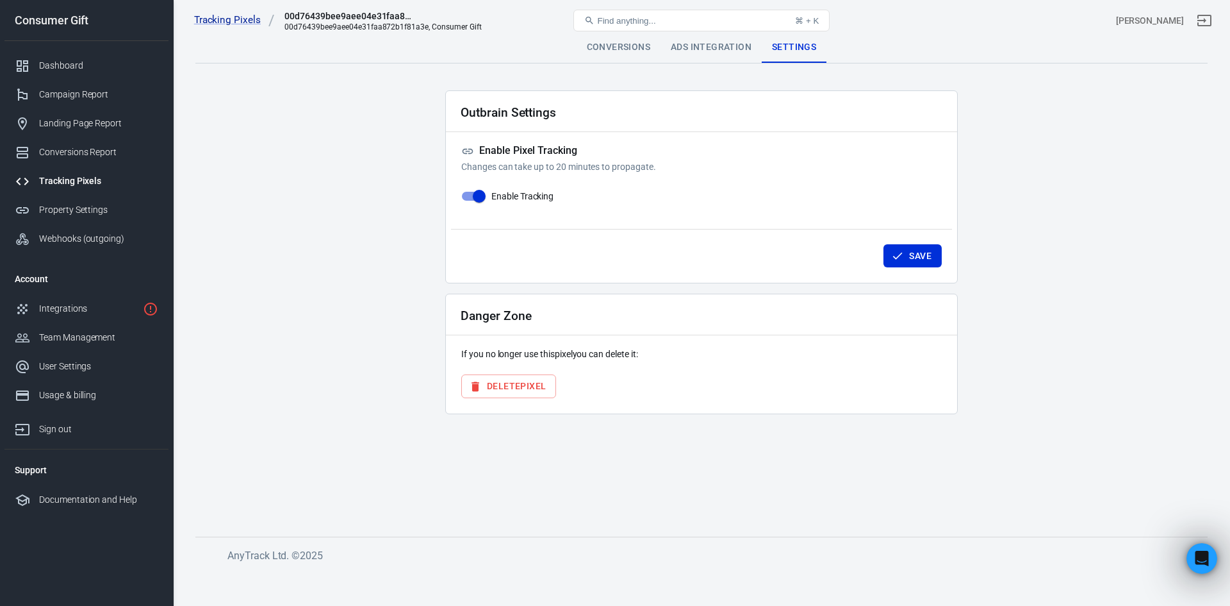
drag, startPoint x: 511, startPoint y: 384, endPoint x: 654, endPoint y: 88, distance: 328.7
click at [662, 104] on div "Outbrain Settings Enable Pixel Tracking Changes can take up to 20 minutes to pr…" at bounding box center [701, 252] width 513 height 324
click at [687, 45] on div "Ads Integration" at bounding box center [711, 47] width 101 height 31
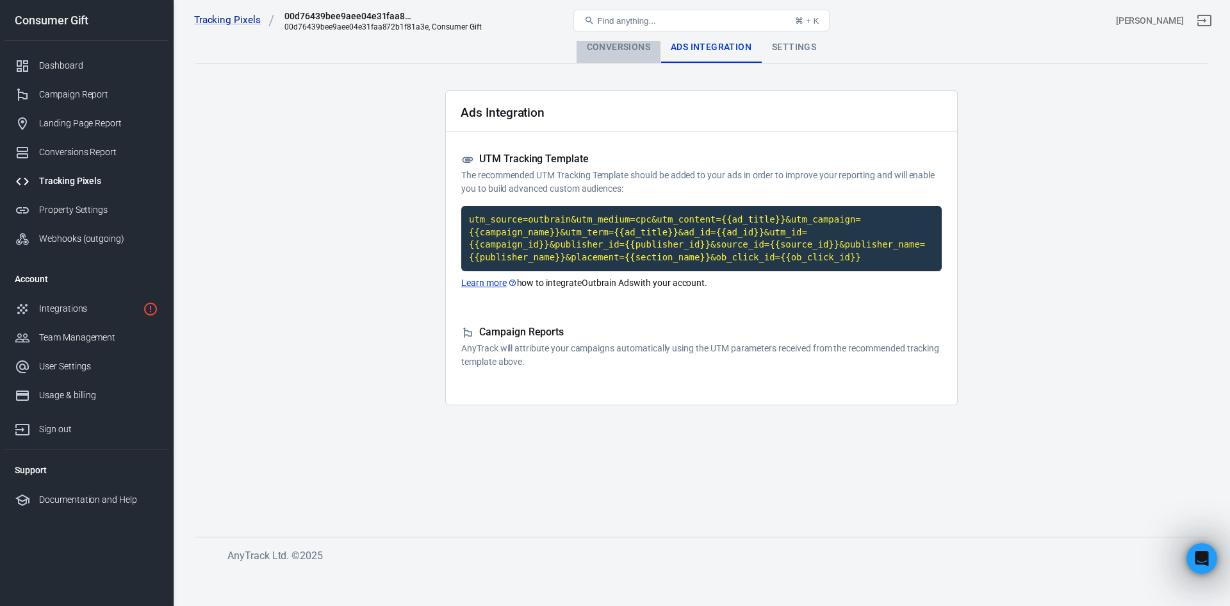
click at [616, 45] on div "Conversions" at bounding box center [619, 47] width 84 height 31
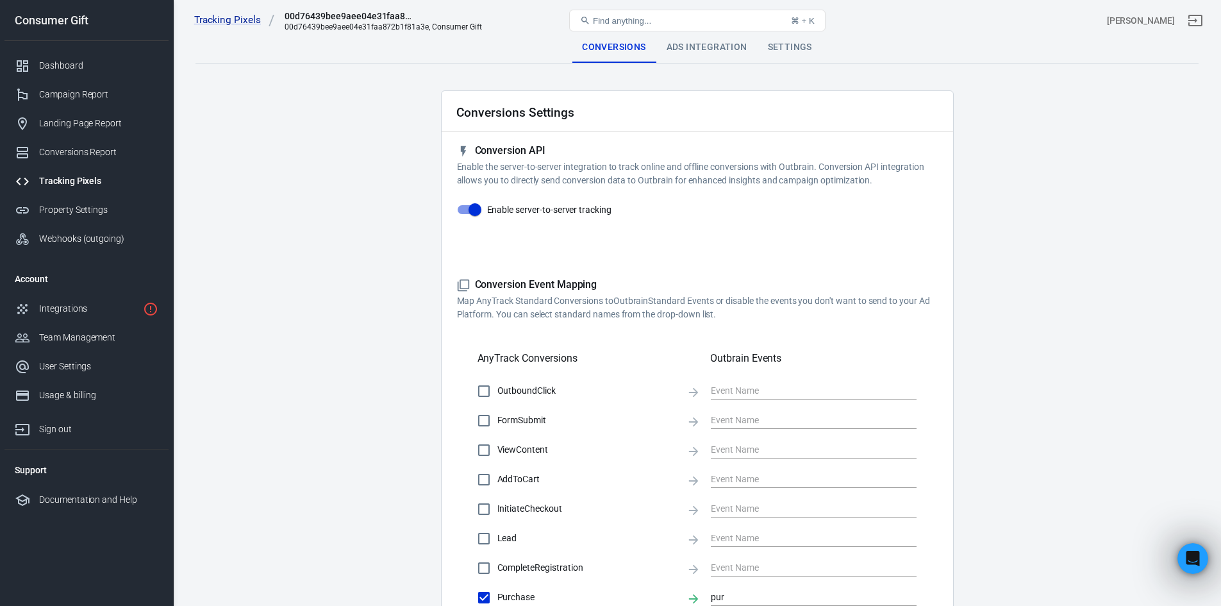
click at [816, 48] on div "Settings" at bounding box center [789, 47] width 65 height 31
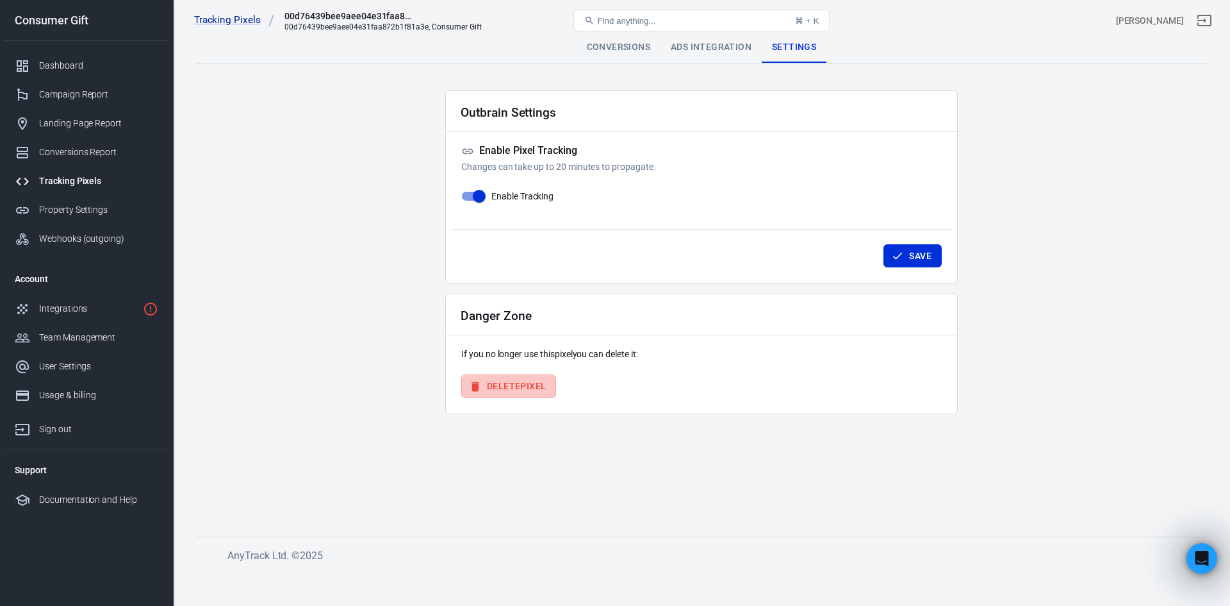
click at [495, 390] on button "Delete Pixel" at bounding box center [508, 386] width 95 height 24
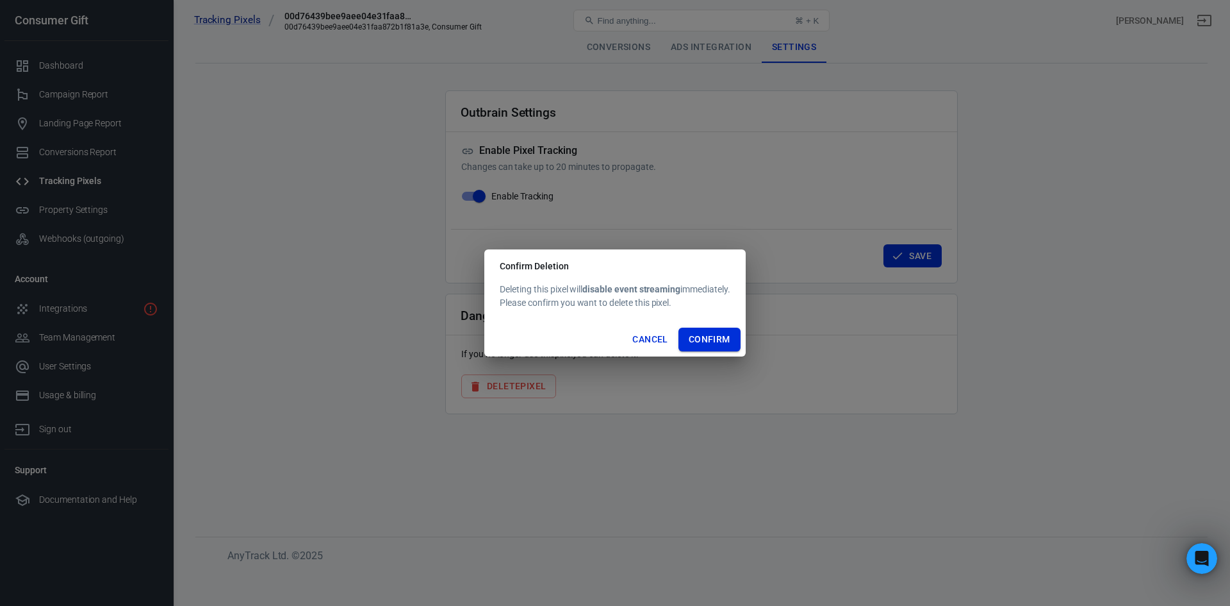
click at [738, 336] on button "Confirm" at bounding box center [710, 339] width 62 height 24
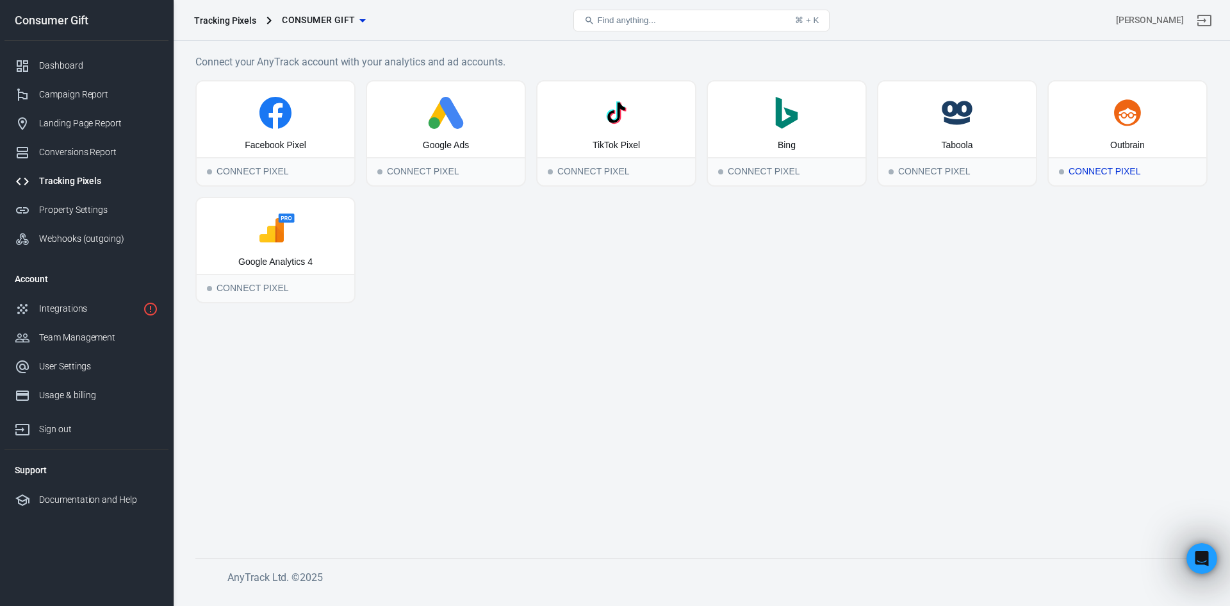
click at [1076, 162] on div "Connect Pixel" at bounding box center [1128, 171] width 158 height 28
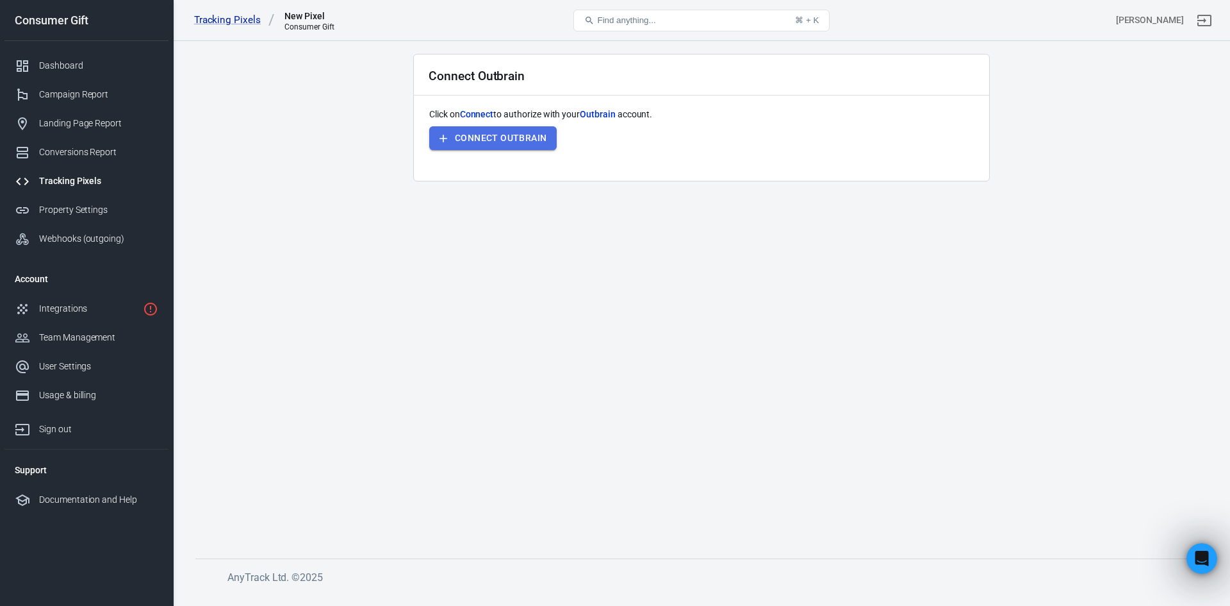
click at [482, 142] on button "Connect Outbrain" at bounding box center [493, 138] width 128 height 24
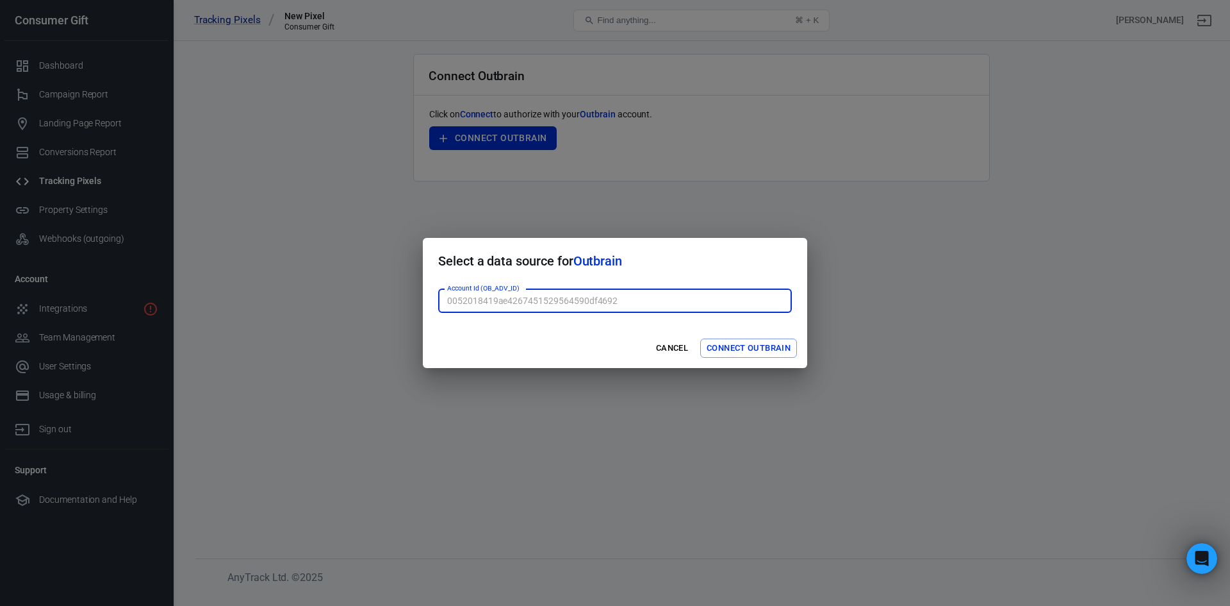
click at [565, 299] on input "Account Id (OB_ADV_ID)" at bounding box center [615, 301] width 354 height 24
paste input "00b773546a8ca4681e1a91579a51d6bb77"
type input "00b773546a8ca4681e1a91579a51d6bb77"
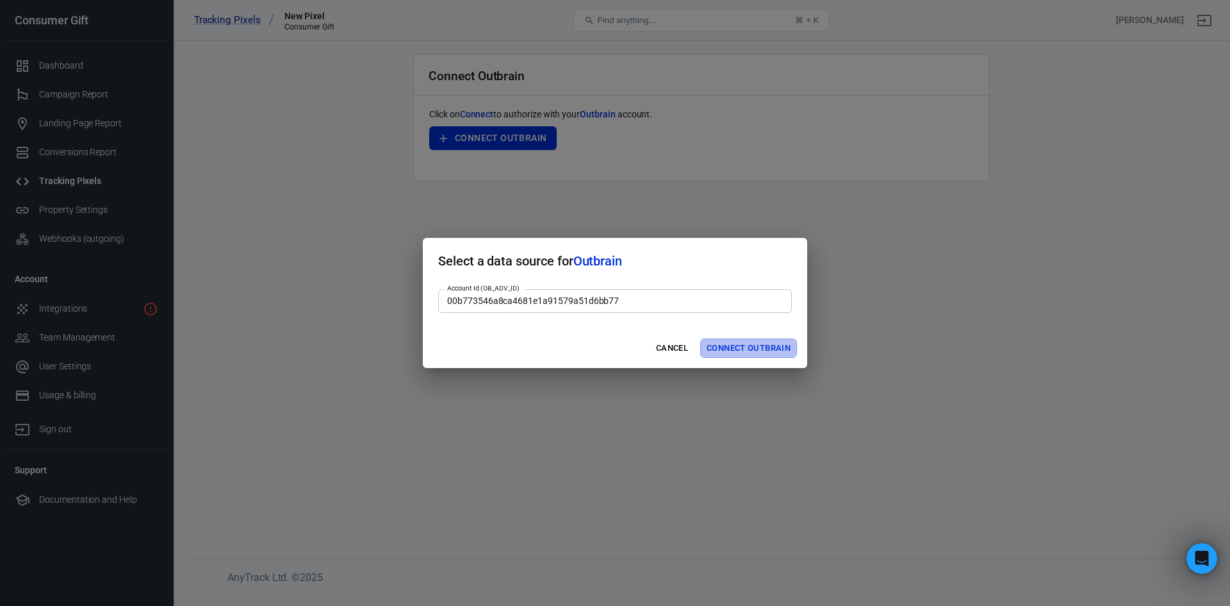
click at [747, 352] on button "Connect Outbrain" at bounding box center [748, 348] width 97 height 20
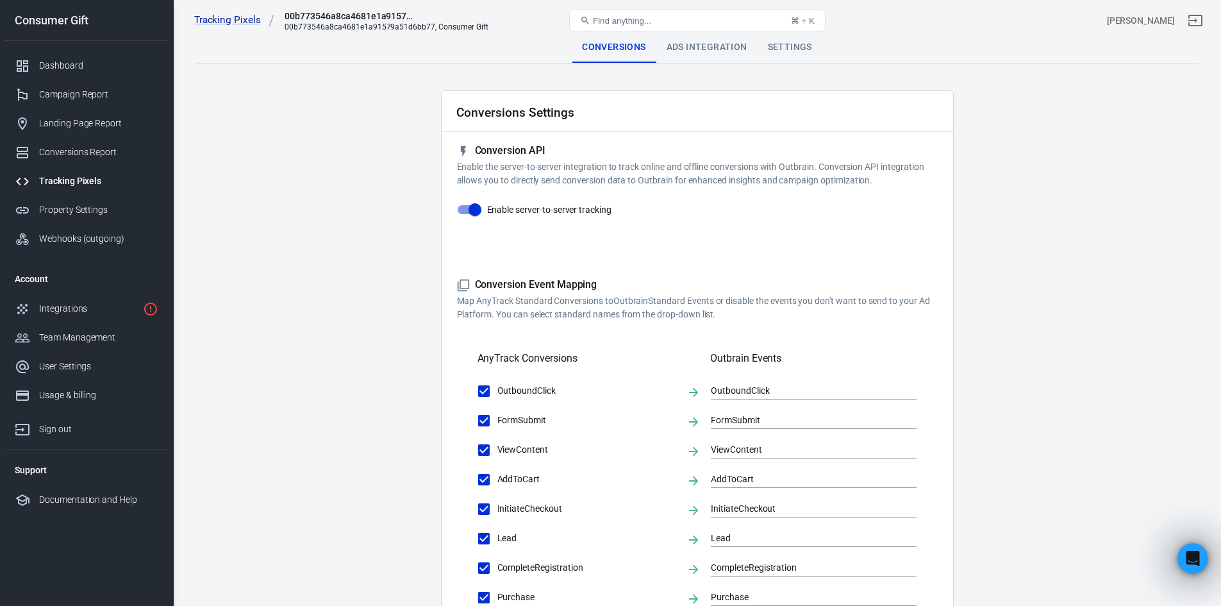
click at [511, 392] on span "OutboundClick" at bounding box center [586, 390] width 179 height 13
click at [497, 392] on input "OutboundClick" at bounding box center [483, 390] width 27 height 27
checkbox input "false"
click at [506, 411] on label "FormSubmit" at bounding box center [573, 420] width 206 height 27
click at [497, 411] on input "FormSubmit" at bounding box center [483, 420] width 27 height 27
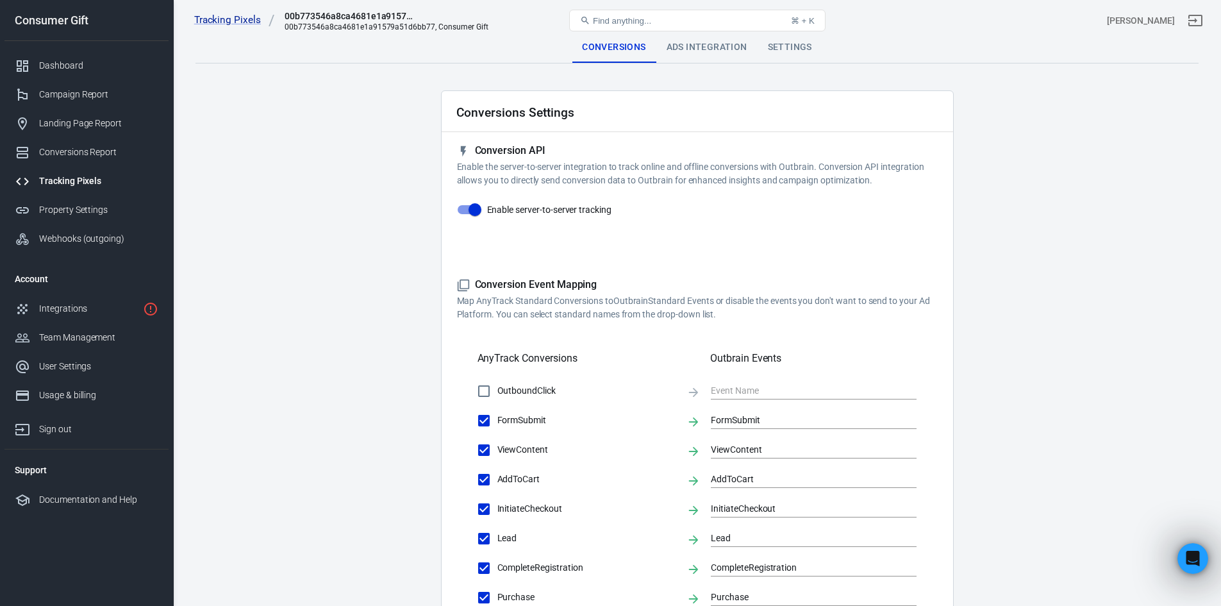
checkbox input "false"
click at [504, 443] on span "ViewContent" at bounding box center [586, 449] width 179 height 13
click at [497, 443] on input "ViewContent" at bounding box center [483, 449] width 27 height 27
checkbox input "false"
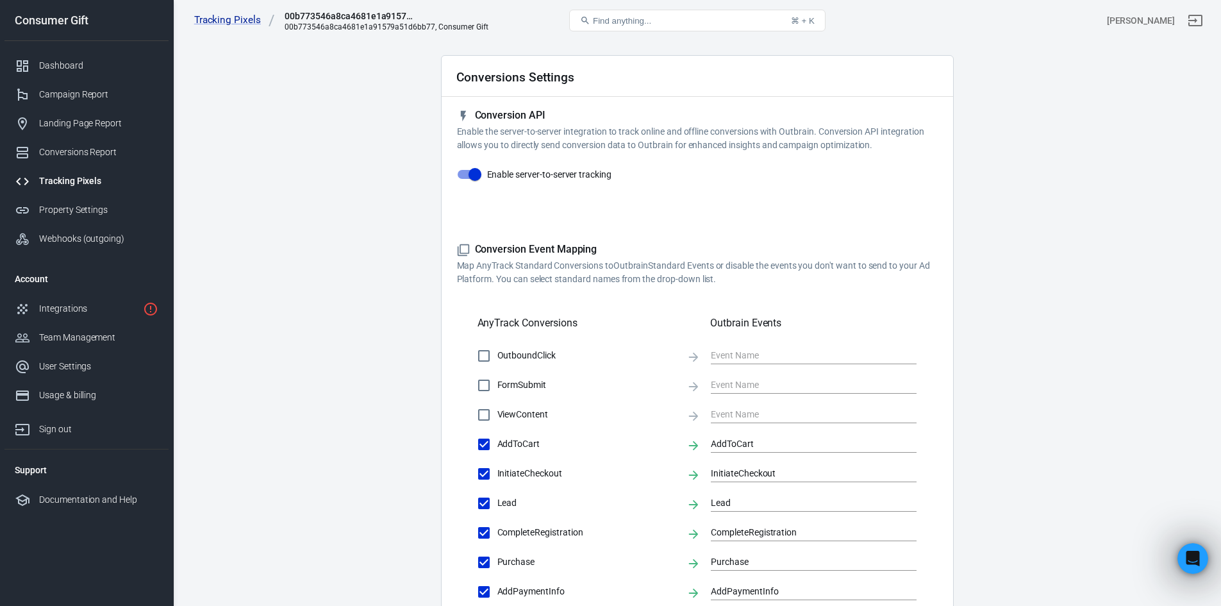
scroll to position [64, 0]
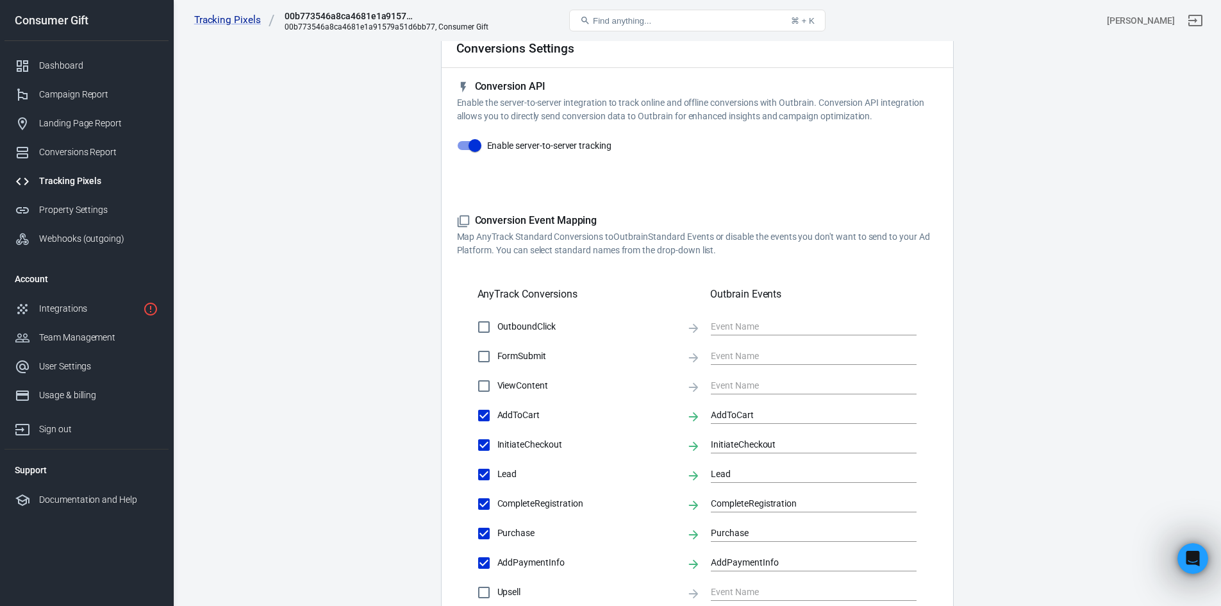
click at [499, 418] on span "AddToCart" at bounding box center [586, 414] width 179 height 13
click at [497, 418] on input "AddToCart" at bounding box center [483, 415] width 27 height 27
checkbox input "false"
click at [504, 439] on span "InitiateCheckout" at bounding box center [586, 444] width 179 height 13
click at [497, 439] on input "InitiateCheckout" at bounding box center [483, 444] width 27 height 27
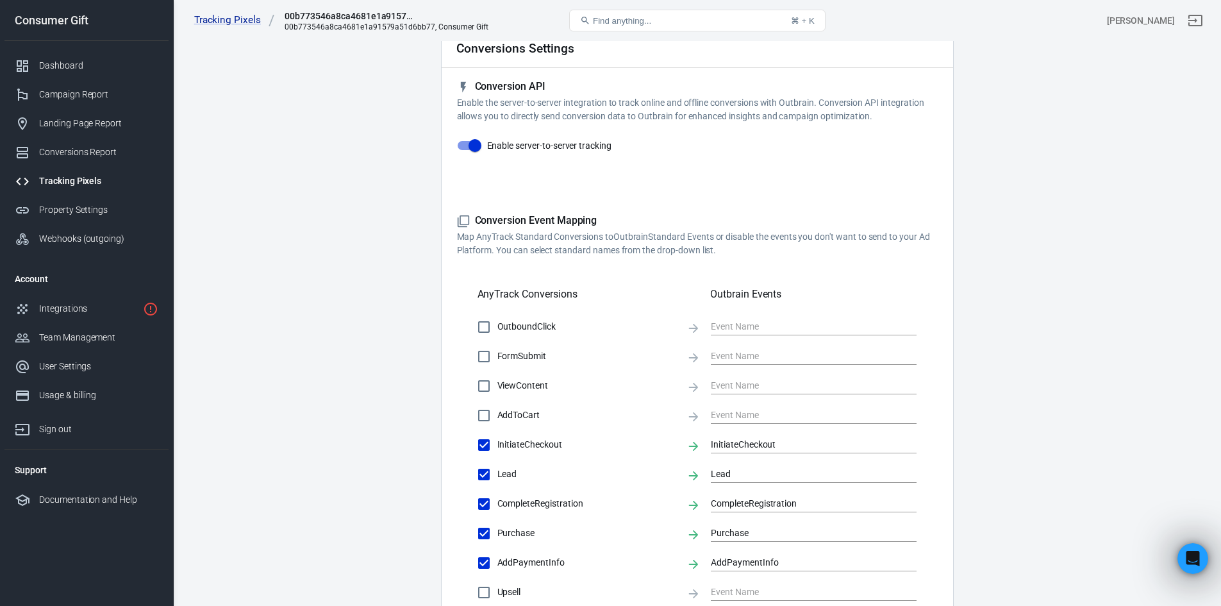
checkbox input "false"
click at [502, 477] on span "Lead" at bounding box center [586, 473] width 179 height 13
click at [497, 477] on input "Lead" at bounding box center [483, 474] width 27 height 27
checkbox input "false"
click at [504, 504] on span "CompleteRegistration" at bounding box center [586, 503] width 179 height 13
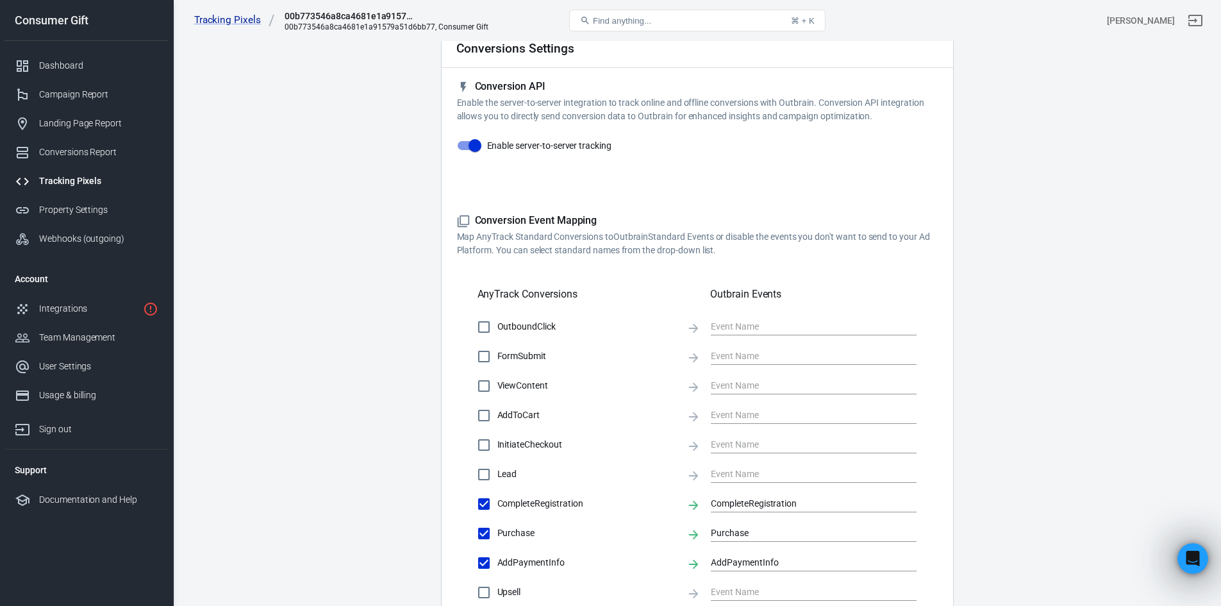
click at [497, 504] on input "CompleteRegistration" at bounding box center [483, 503] width 27 height 27
checkbox input "false"
click at [495, 560] on input "AddPaymentInfo" at bounding box center [483, 562] width 27 height 27
checkbox input "false"
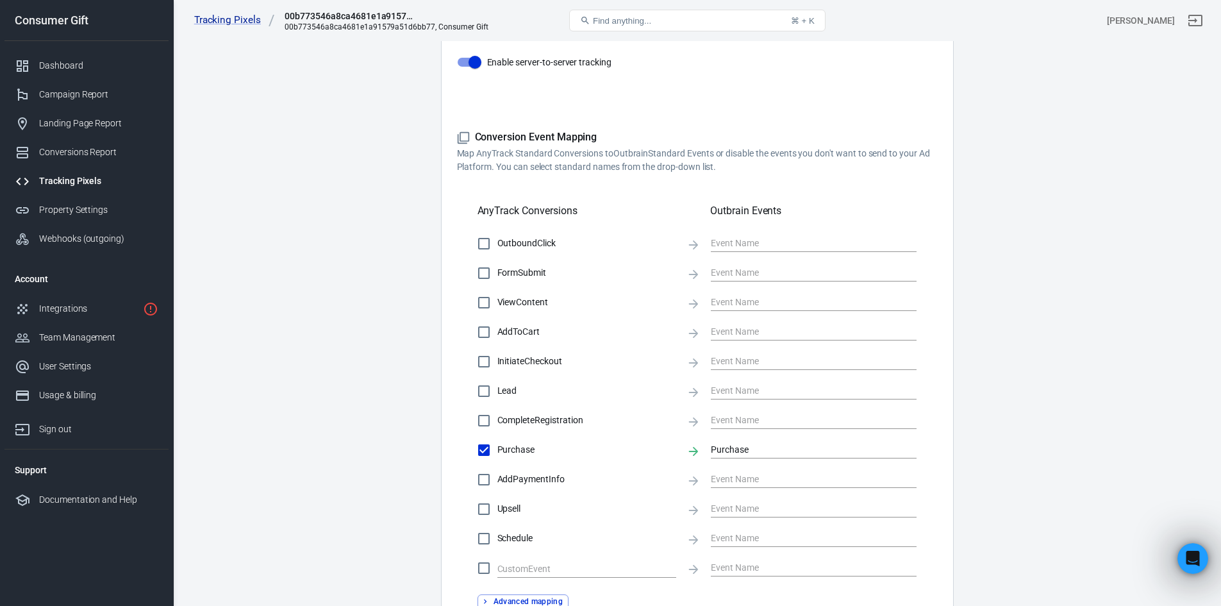
scroll to position [192, 0]
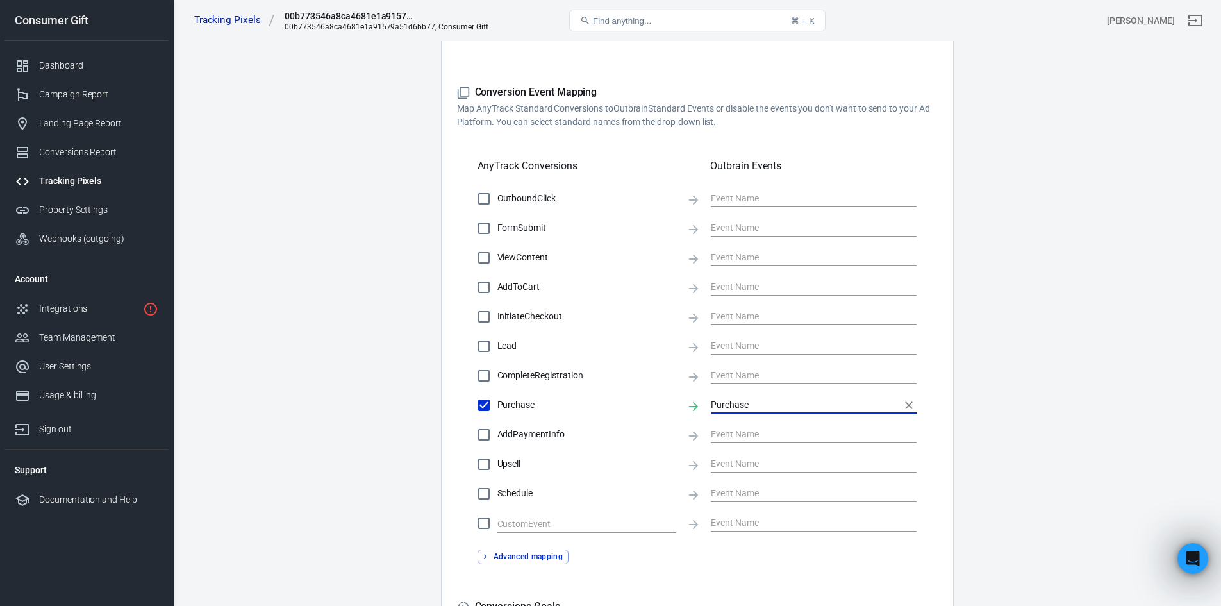
drag, startPoint x: 711, startPoint y: 403, endPoint x: 829, endPoint y: 403, distance: 117.3
click at [829, 404] on input "Purchase" at bounding box center [804, 405] width 186 height 16
type input "pur"
click at [921, 357] on div "OutboundClick FormSubmit ViewContent AddToCart InitiateCheckout Lead CompleteRe…" at bounding box center [697, 360] width 481 height 351
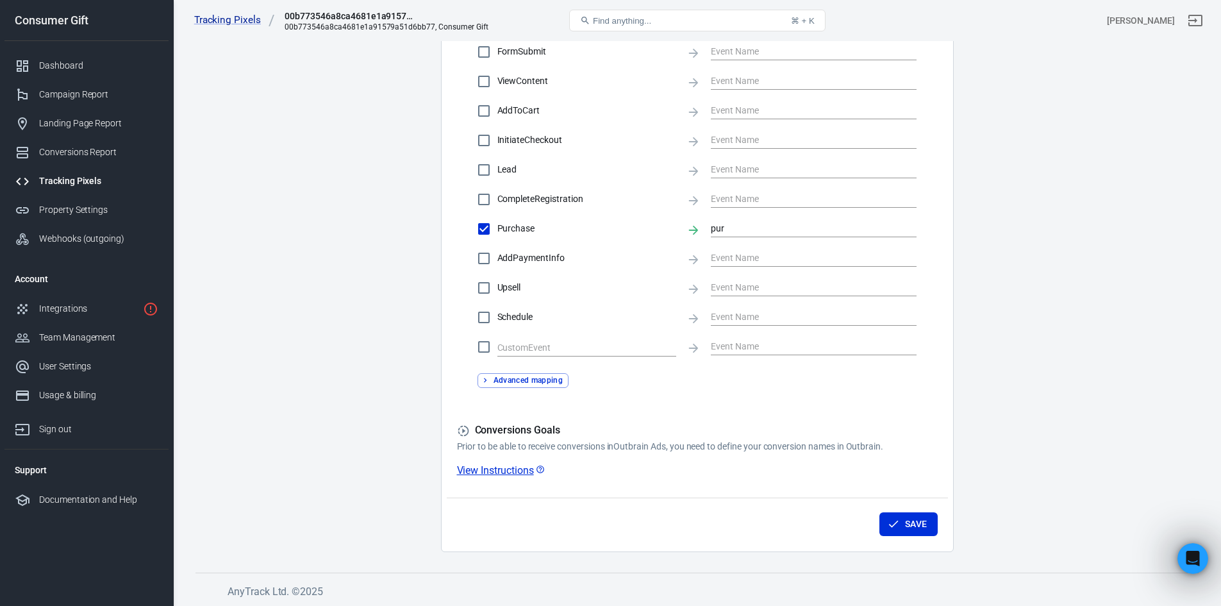
scroll to position [370, 0]
click at [936, 524] on button "Save" at bounding box center [908, 523] width 58 height 24
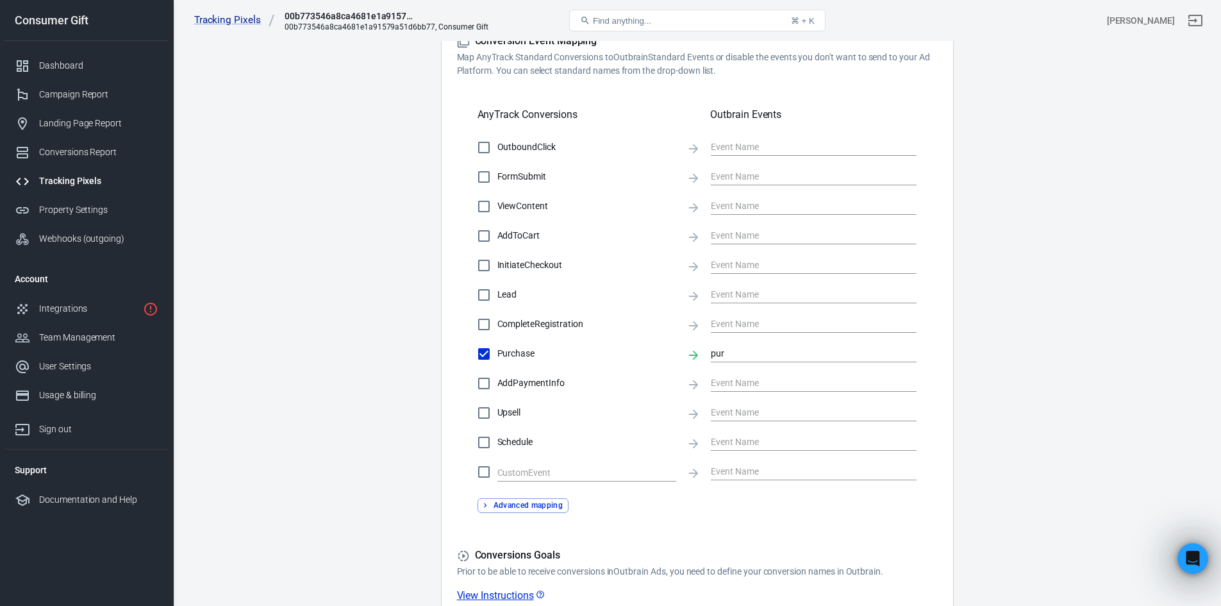
scroll to position [0, 0]
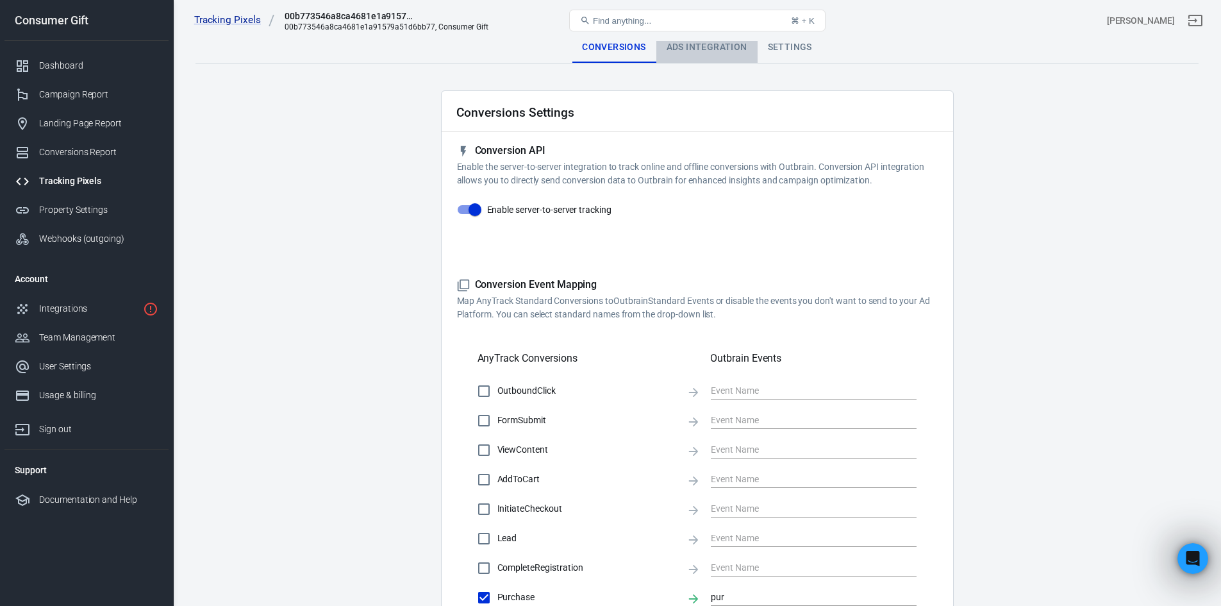
click at [691, 51] on div "Ads Integration" at bounding box center [706, 47] width 101 height 31
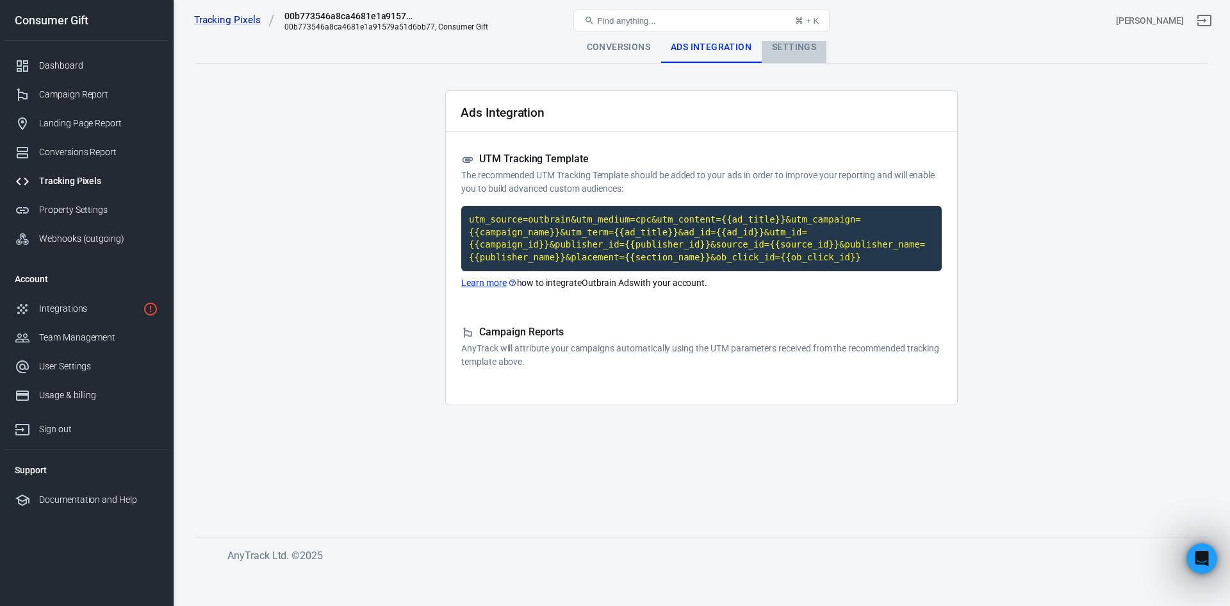
click at [792, 42] on div "Settings" at bounding box center [794, 47] width 65 height 31
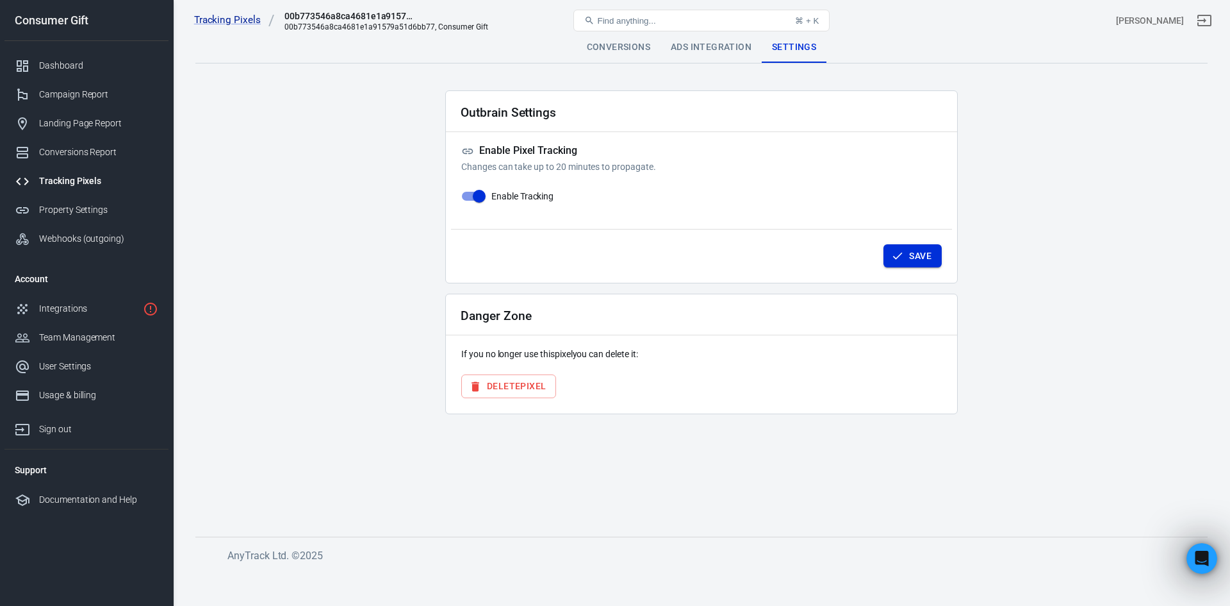
click at [892, 256] on icon "button" at bounding box center [897, 255] width 13 height 13
click at [644, 40] on div "Tracking Pixels 00b773546a8ca4681e1a91579a51d6bb77 00b773546a8ca4681e1a91579a51…" at bounding box center [702, 20] width 1057 height 41
click at [623, 44] on div "Conversions" at bounding box center [619, 47] width 84 height 31
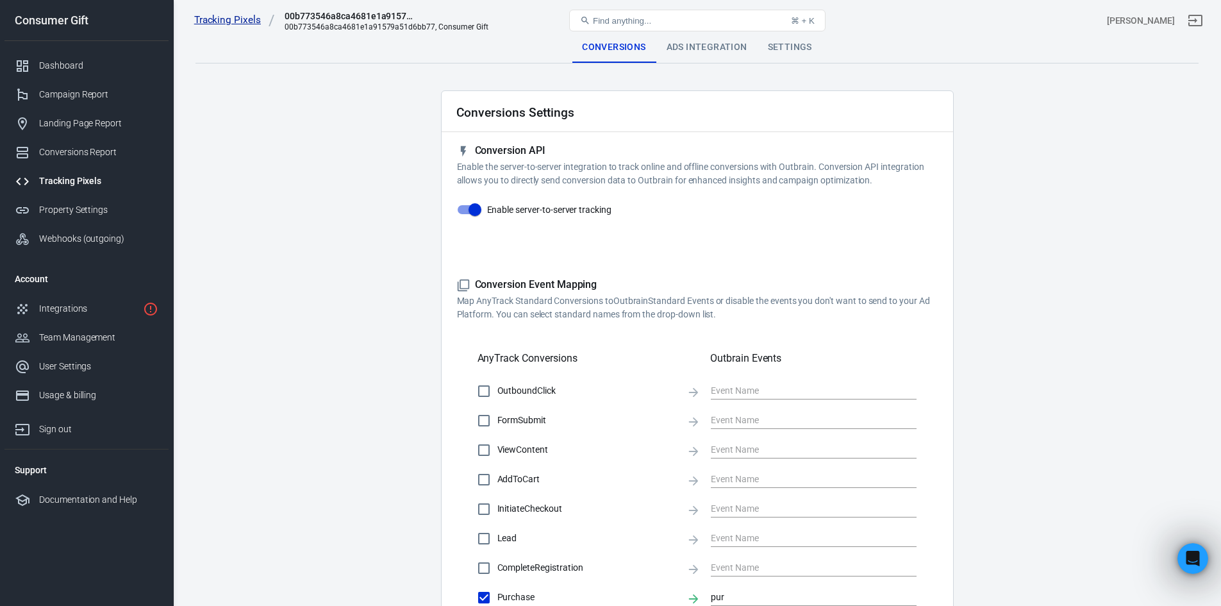
click at [196, 22] on link "Tracking Pixels" at bounding box center [234, 19] width 81 height 13
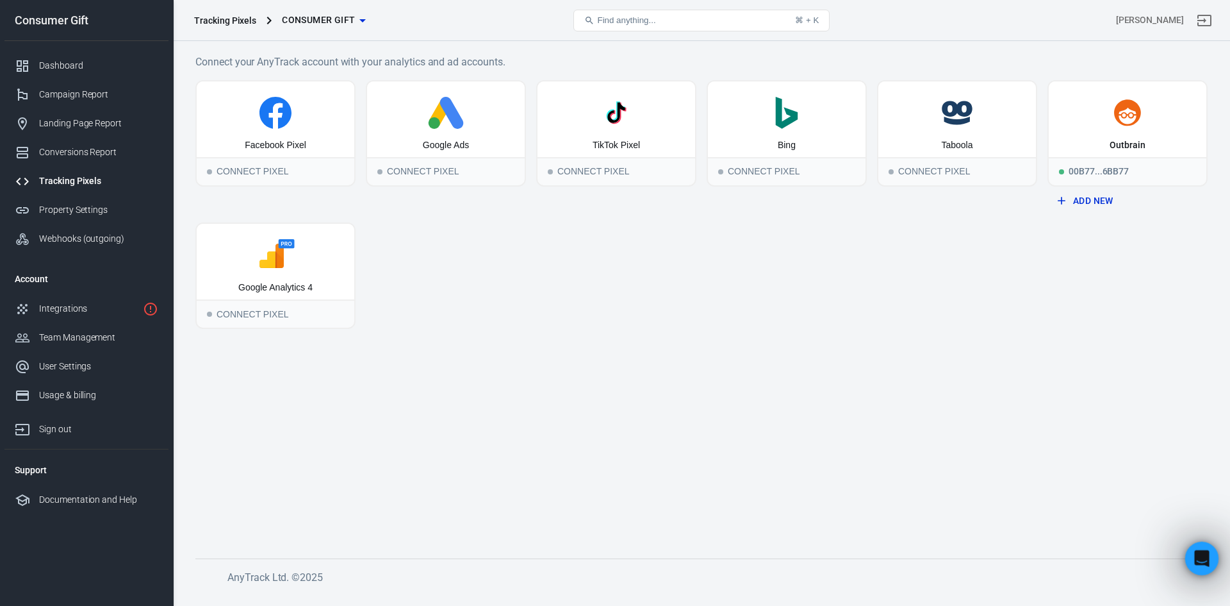
click at [1200, 559] on icon "Open Intercom Messenger" at bounding box center [1200, 556] width 21 height 21
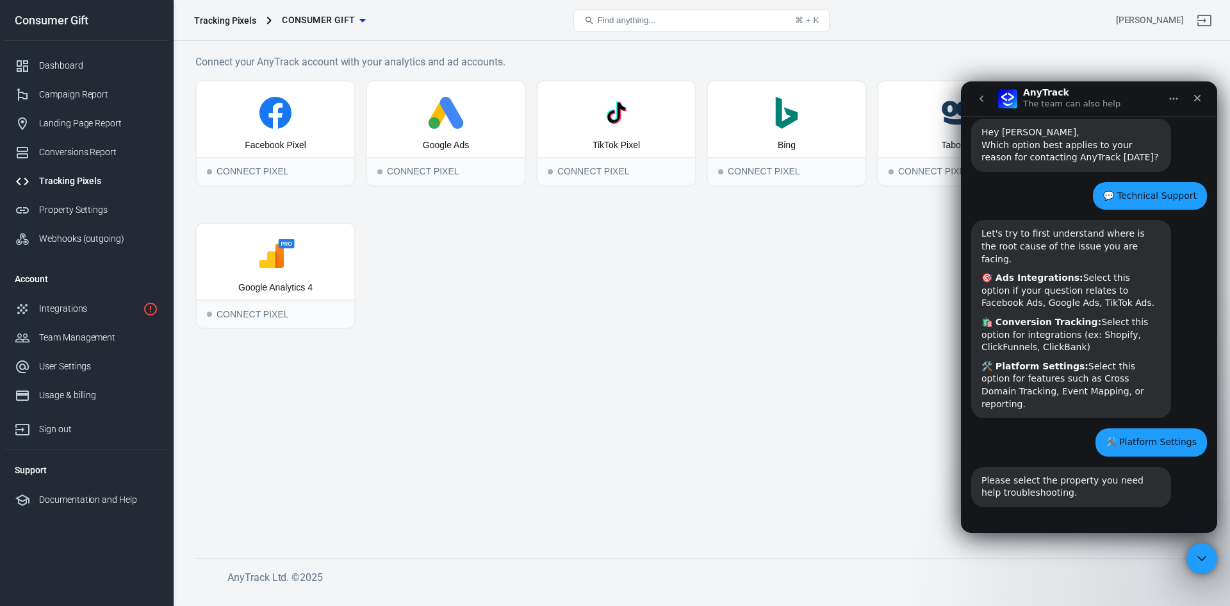
scroll to position [58, 0]
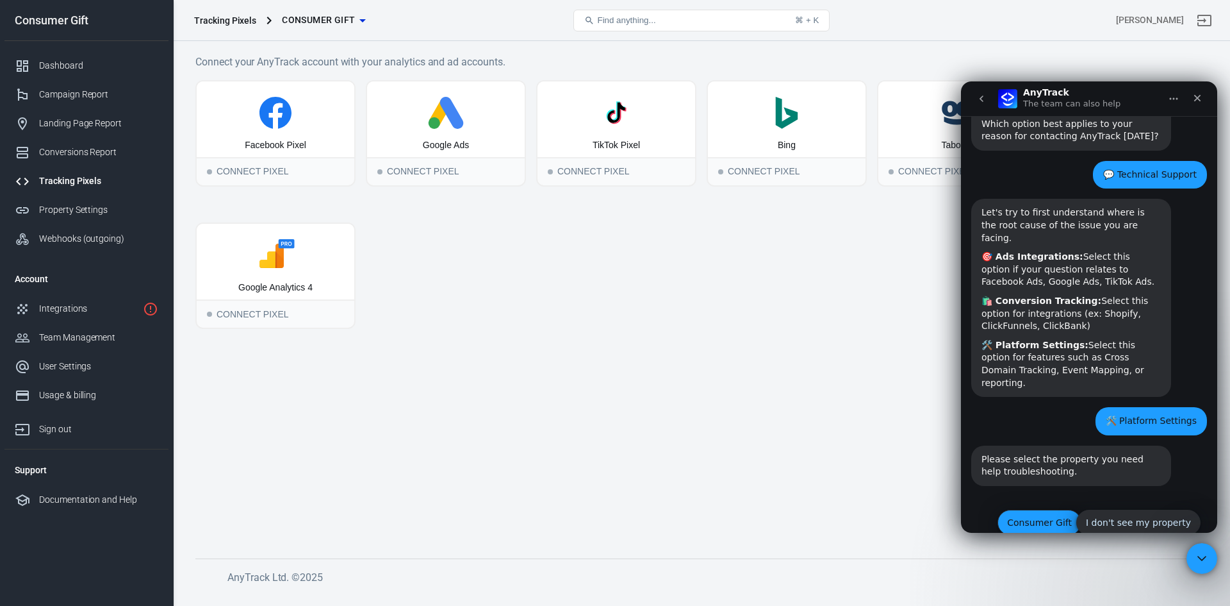
click at [1042, 509] on button "Consumer Gift" at bounding box center [1040, 522] width 84 height 26
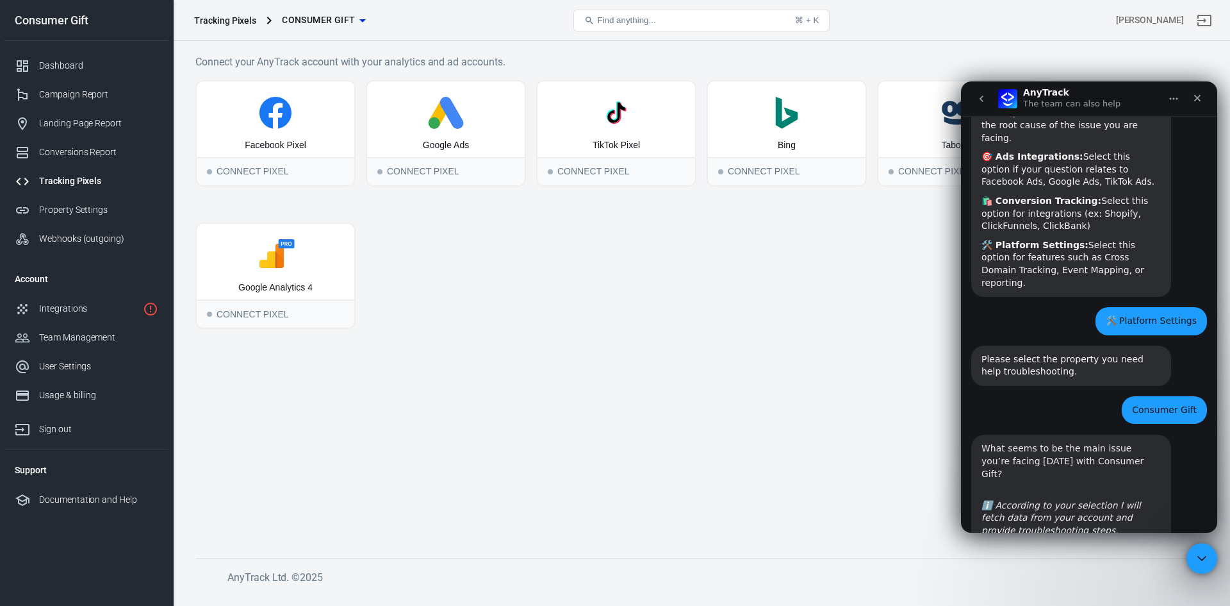
scroll to position [234, 0]
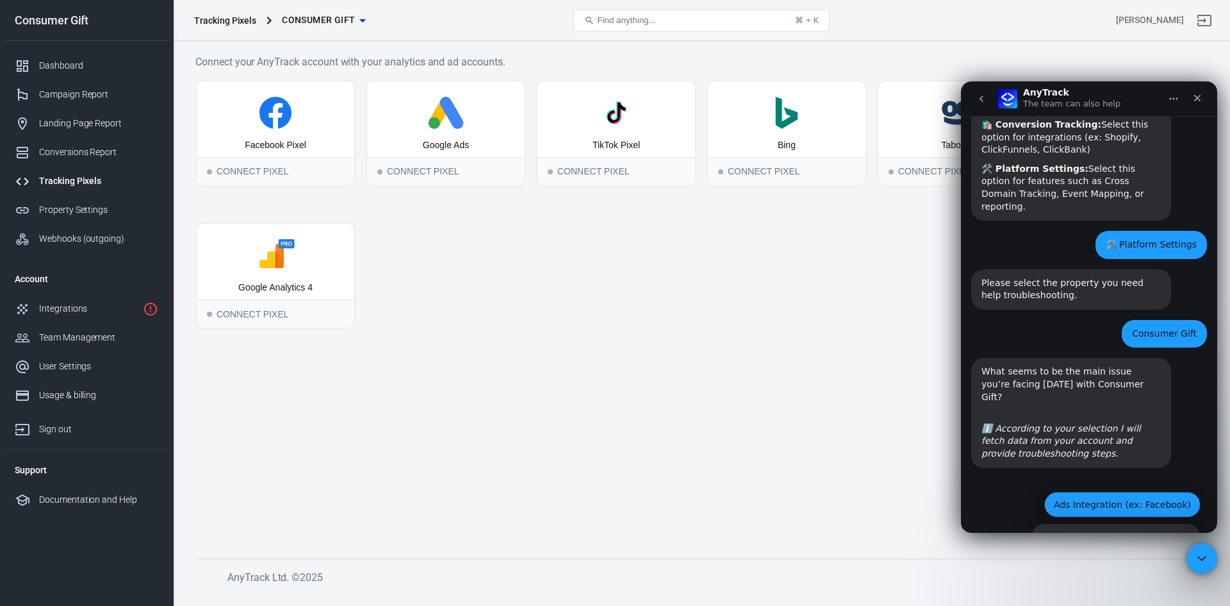
click at [1094, 491] on button "Ads Integration (ex: Facebook)" at bounding box center [1122, 504] width 156 height 26
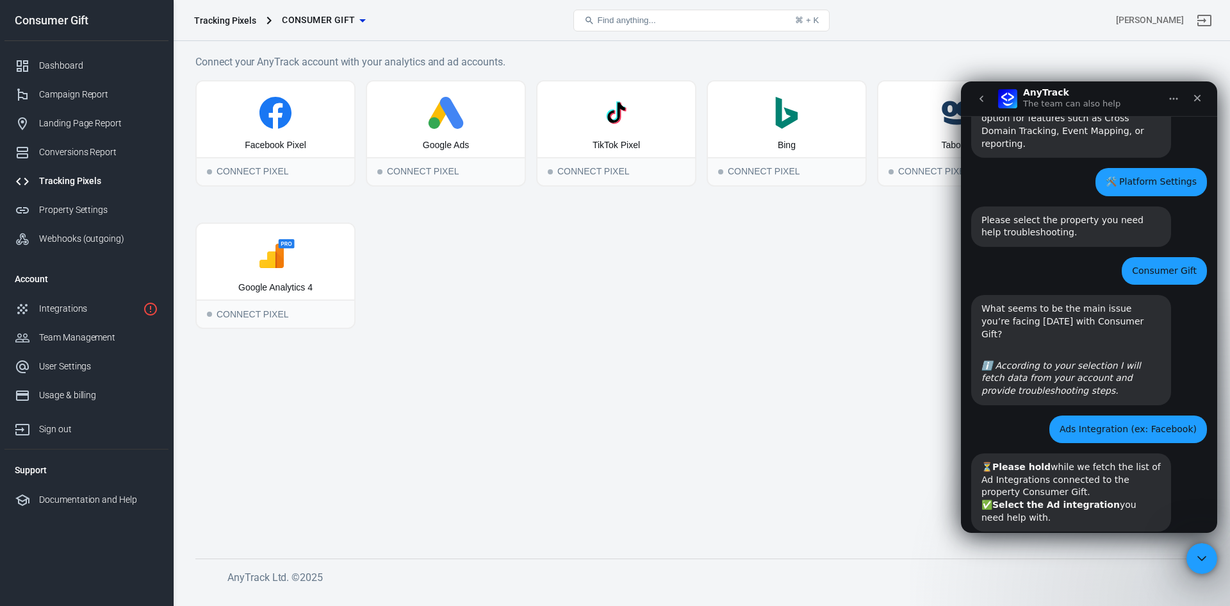
scroll to position [329, 0]
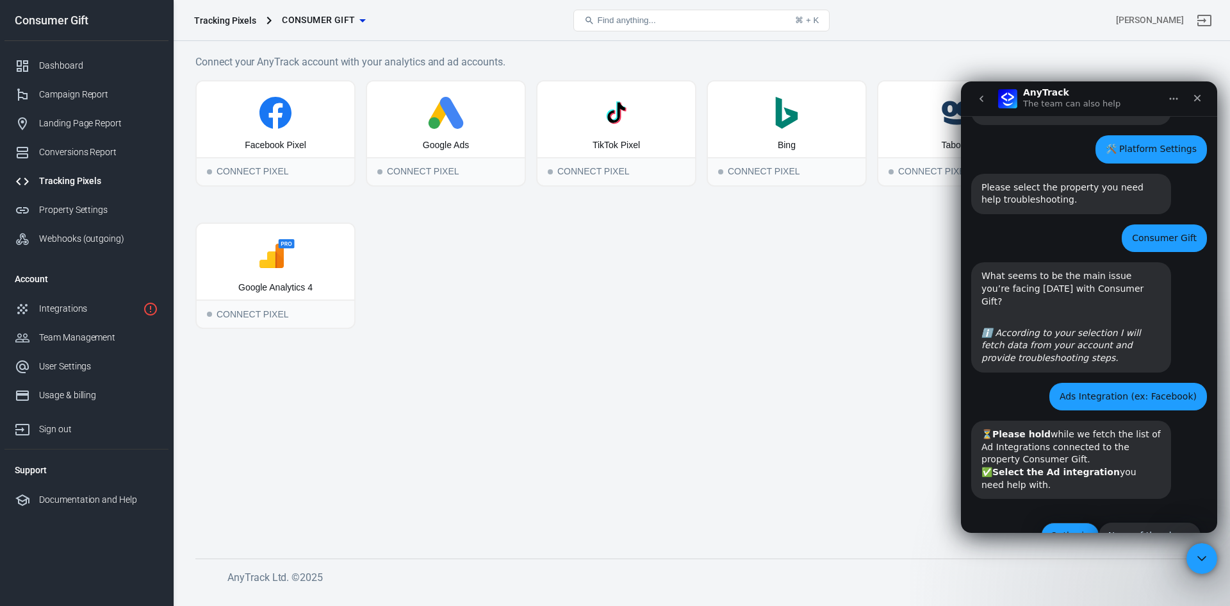
click at [1055, 522] on button "Outbrain" at bounding box center [1070, 535] width 58 height 26
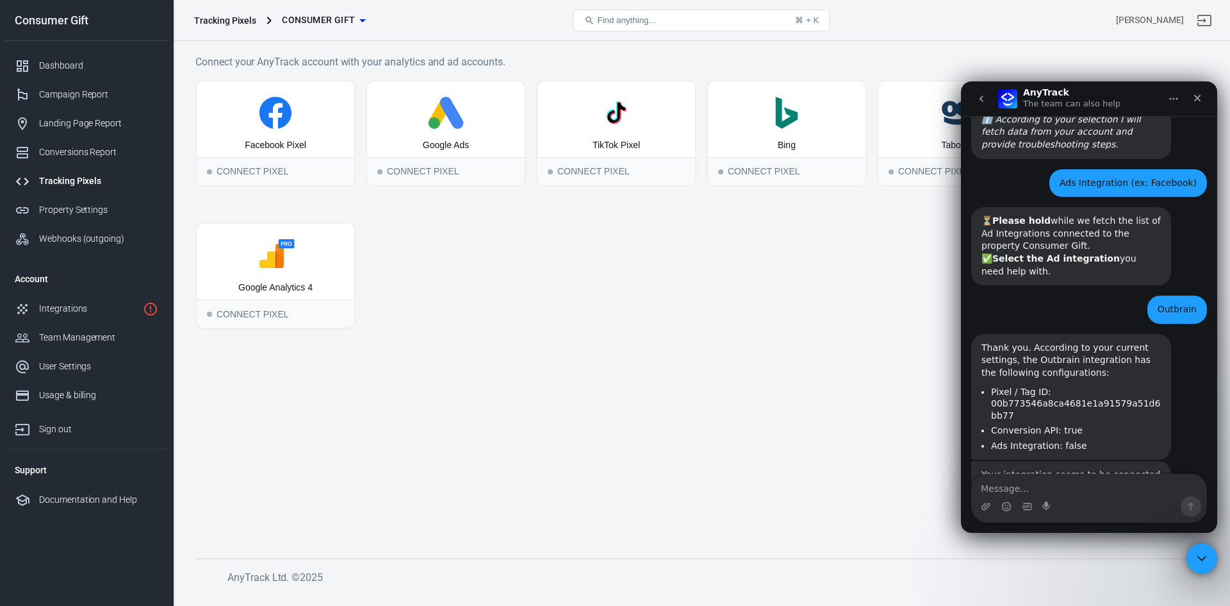
scroll to position [589, 0]
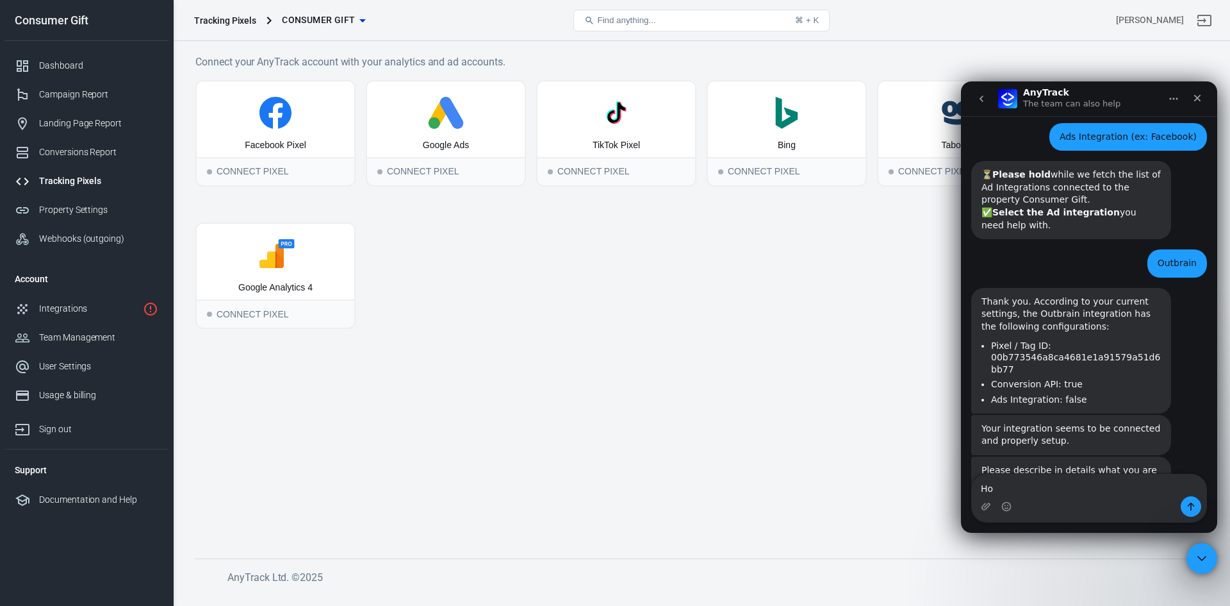
type textarea "H"
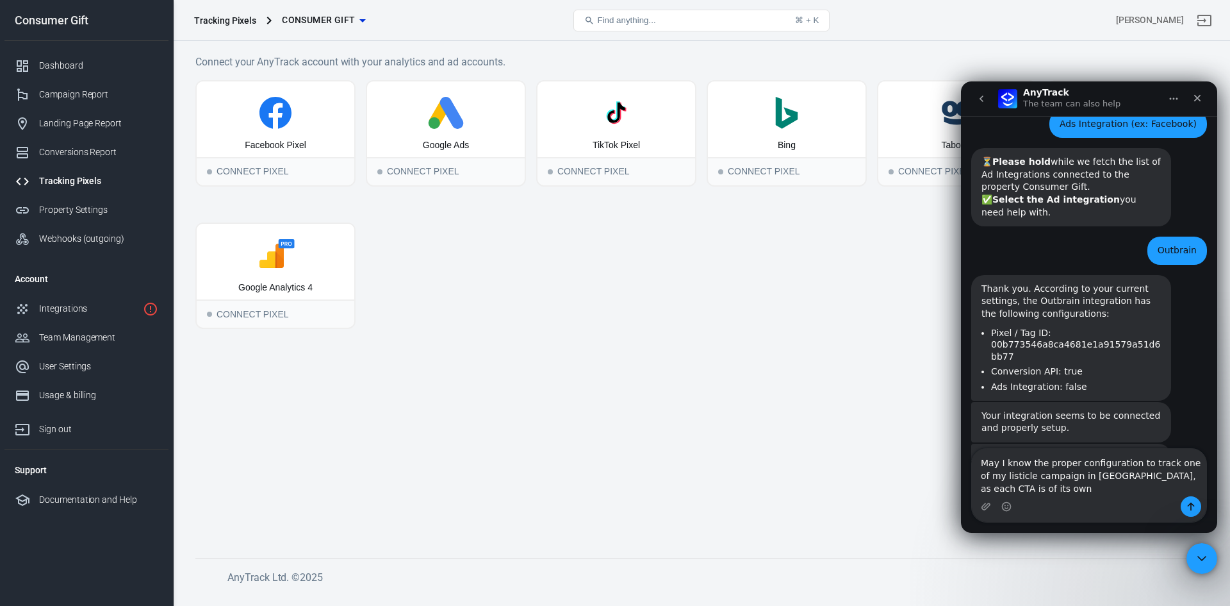
scroll to position [615, 0]
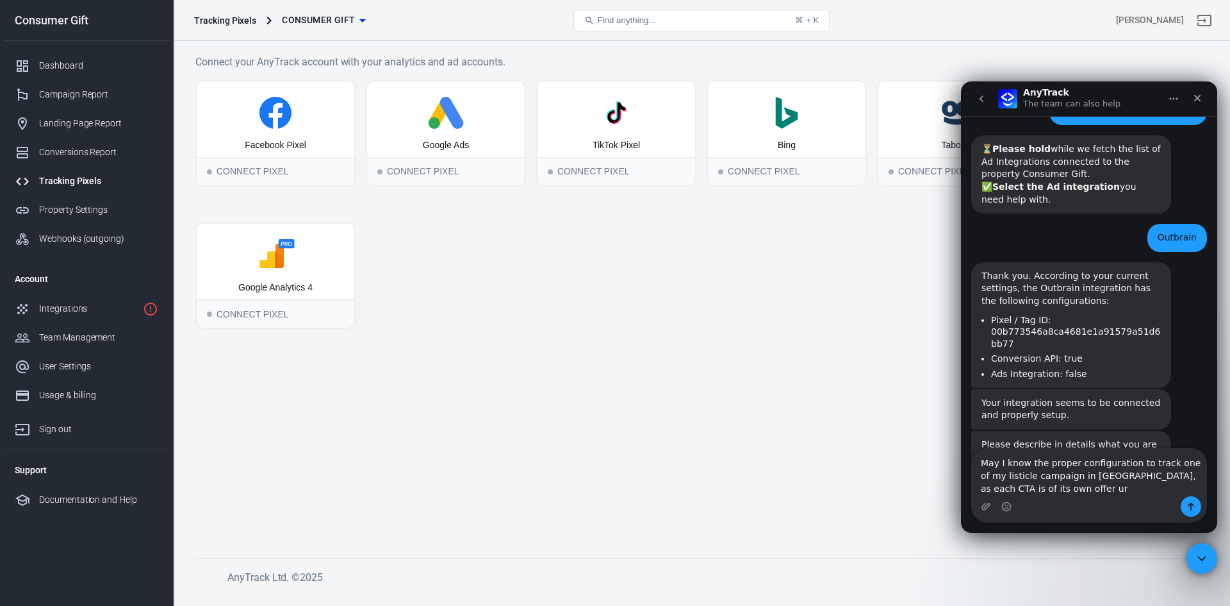
type textarea "May I know the proper configuration to track one of my listicle campaign in [GE…"
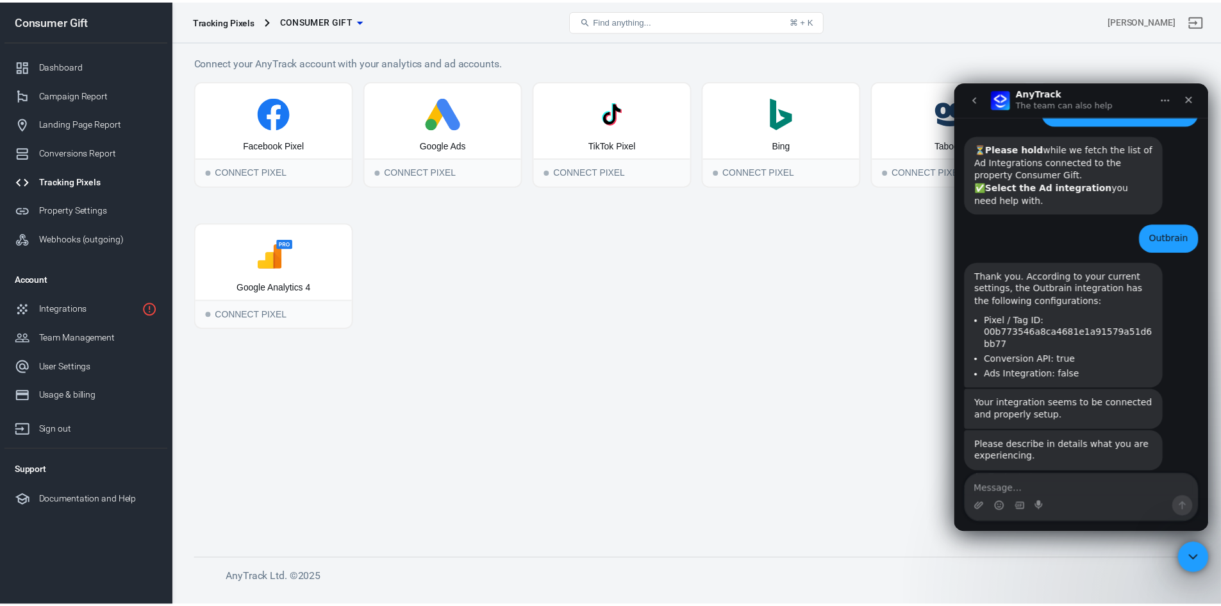
scroll to position [652, 0]
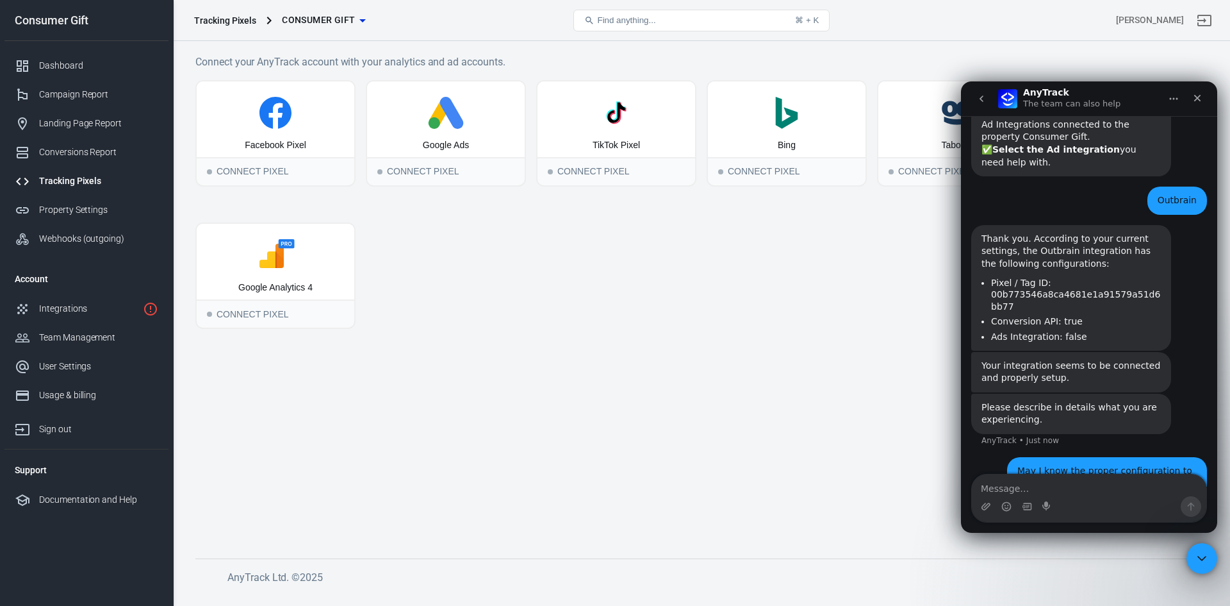
click at [718, 349] on main "Connect your AnyTrack account with your analytics and ad accounts. Facebook Pix…" at bounding box center [701, 296] width 1012 height 484
click at [1200, 101] on icon "Close" at bounding box center [1197, 98] width 7 height 7
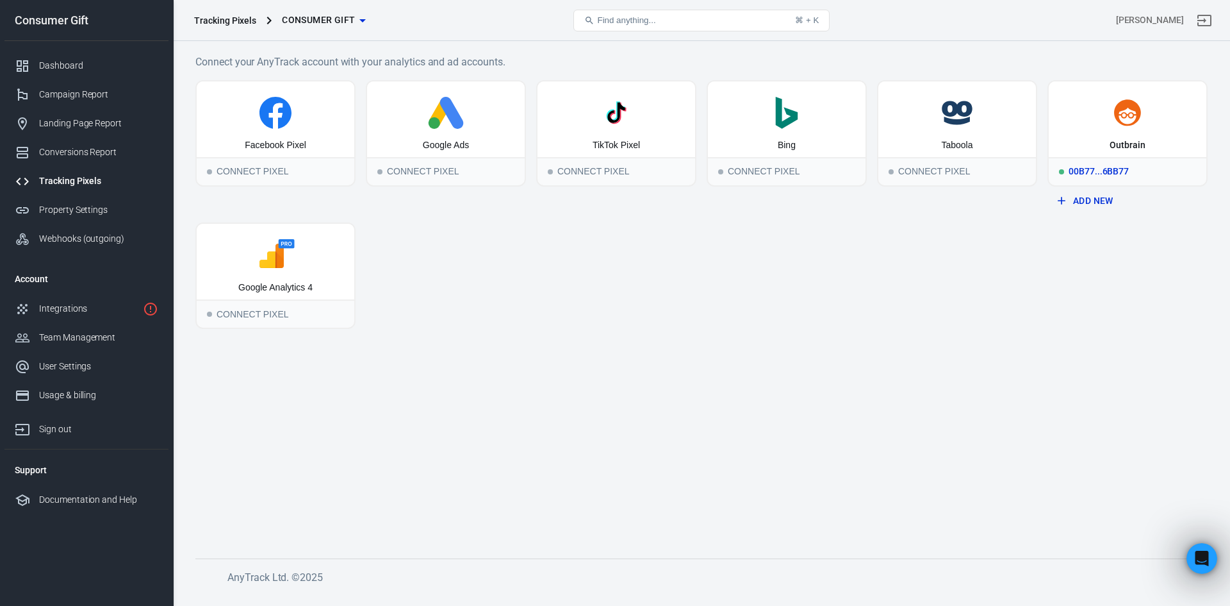
click at [1133, 139] on div "Outbrain" at bounding box center [1128, 145] width 36 height 13
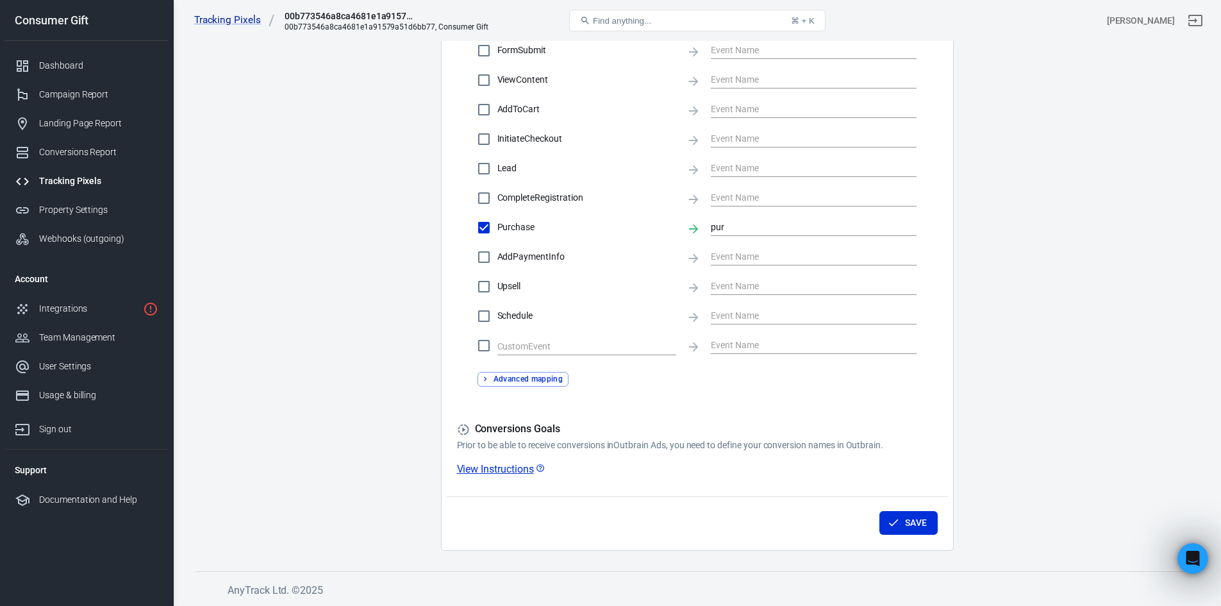
scroll to position [934, 0]
click at [492, 471] on link "View Instructions" at bounding box center [501, 468] width 88 height 13
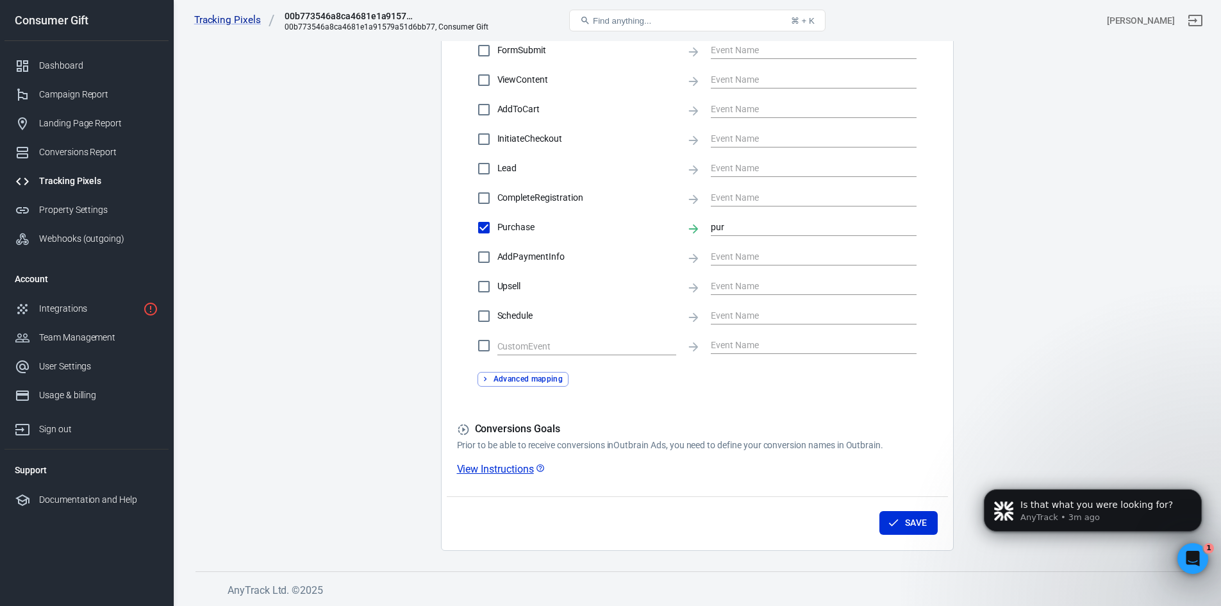
scroll to position [985, 0]
click at [1201, 561] on div "Open Intercom Messenger" at bounding box center [1190, 556] width 42 height 42
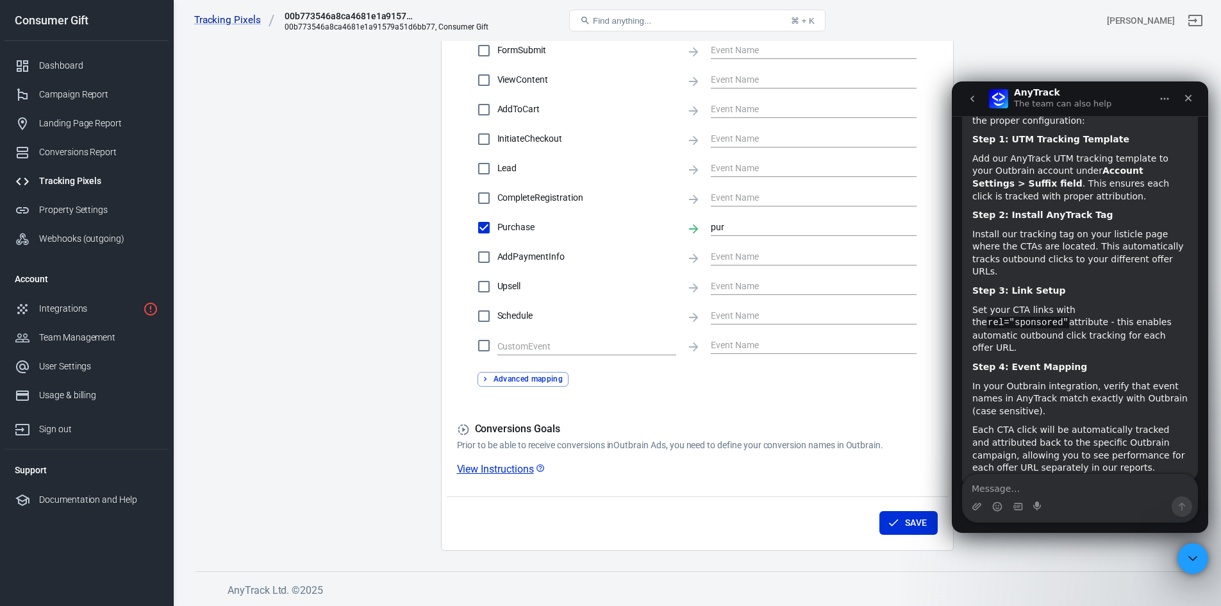
scroll to position [1197, 0]
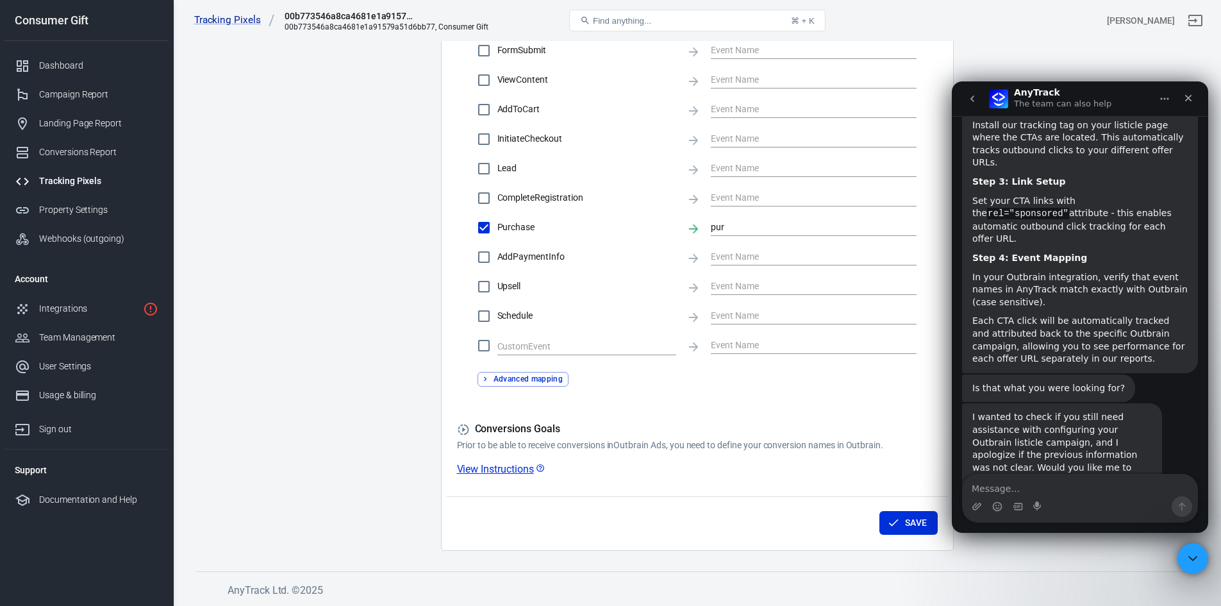
click at [1062, 482] on textarea "Message…" at bounding box center [1079, 485] width 235 height 22
type textarea "L"
type textarea "Allow me to review the info"
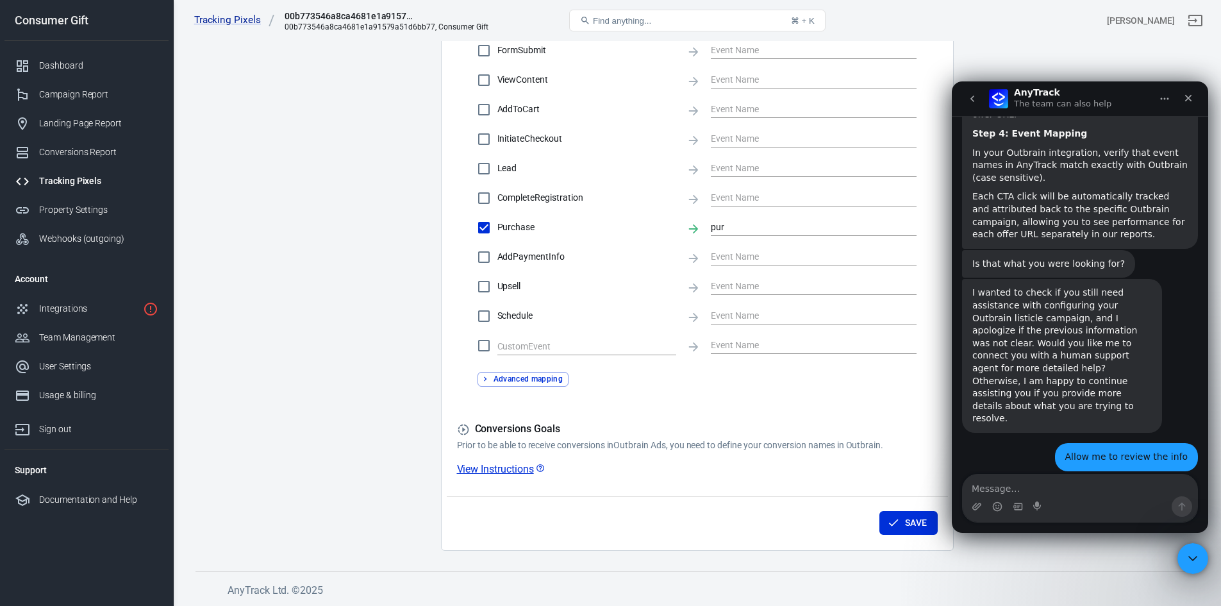
scroll to position [1323, 0]
click at [1186, 559] on icon "Close Intercom Messenger" at bounding box center [1190, 556] width 15 height 15
